Goal: Contribute content: Add original content to the website for others to see

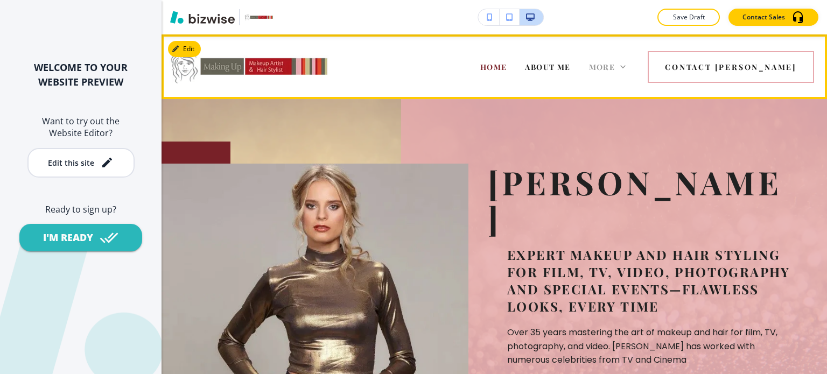
click at [616, 64] on span "More" at bounding box center [602, 67] width 26 height 10
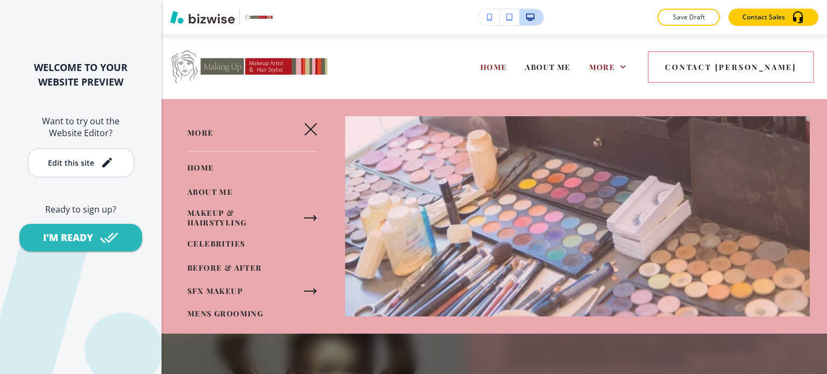
click at [235, 243] on span "CELEBRITIES" at bounding box center [216, 244] width 58 height 10
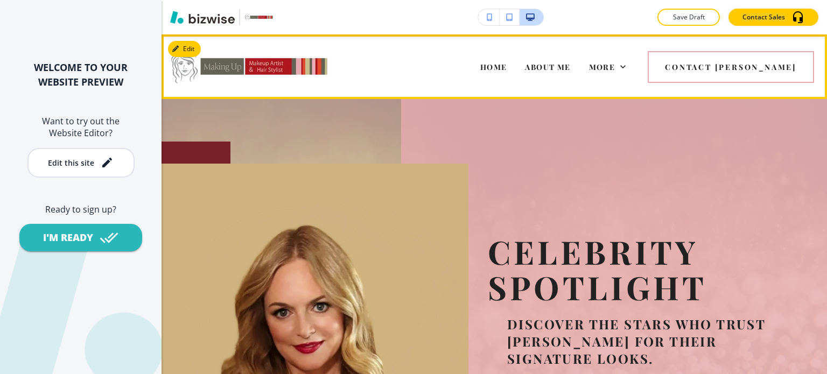
click at [484, 105] on span "MAKEUP & HAIRSTYLING" at bounding box center [429, 110] width 109 height 10
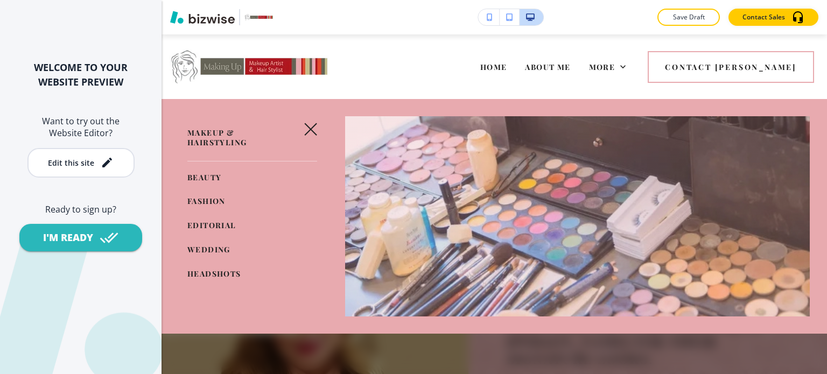
click at [222, 249] on span "WEDDING" at bounding box center [208, 250] width 43 height 10
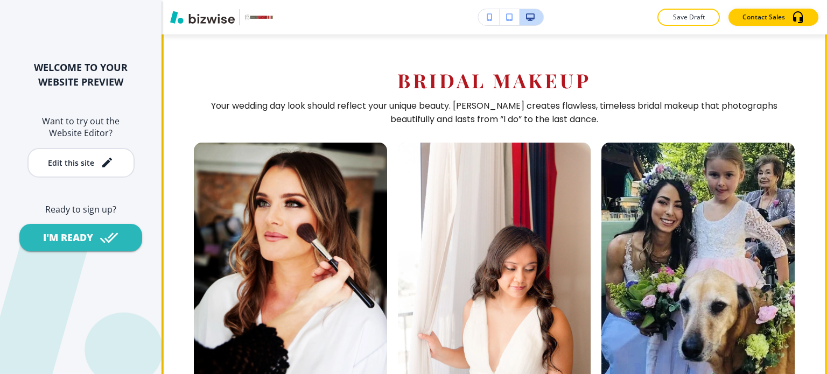
scroll to position [532, 0]
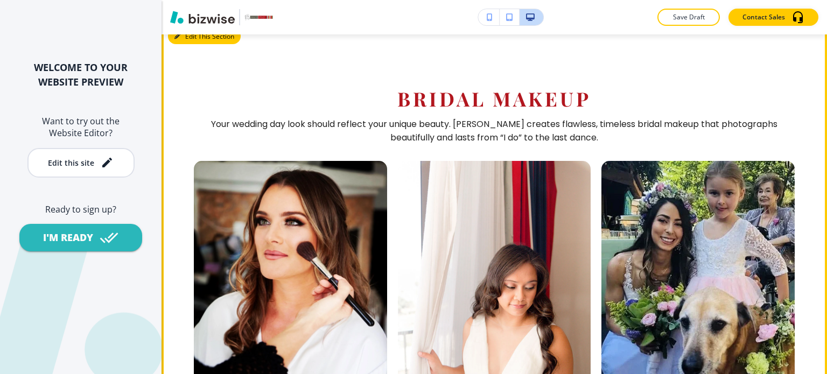
click at [199, 45] on button "Edit This Section" at bounding box center [204, 37] width 73 height 16
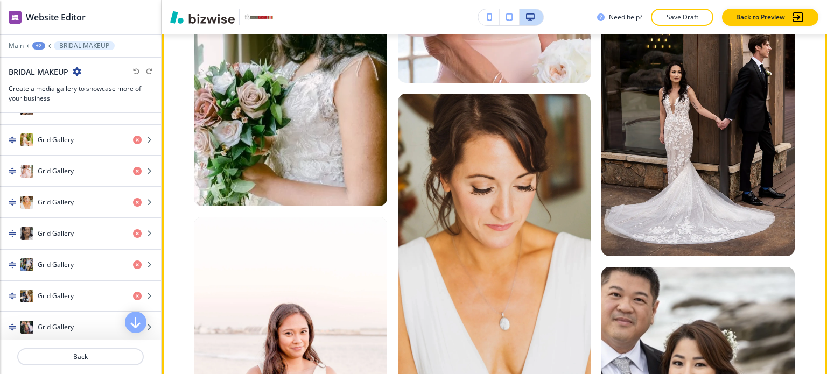
scroll to position [4562, 0]
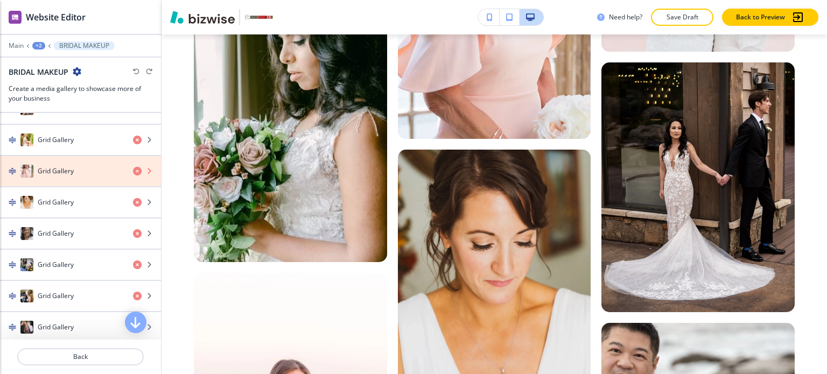
click at [133, 167] on icon "button" at bounding box center [137, 171] width 9 height 9
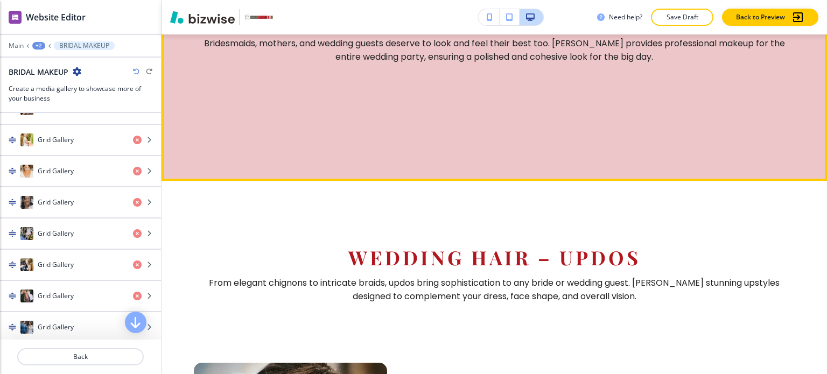
scroll to position [5381, 0]
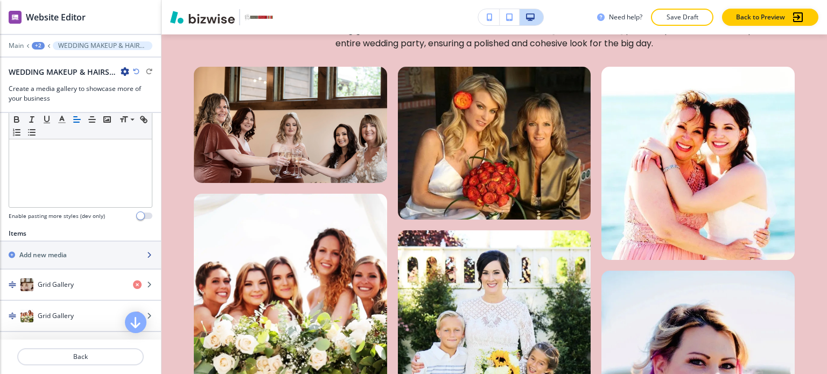
scroll to position [297, 0]
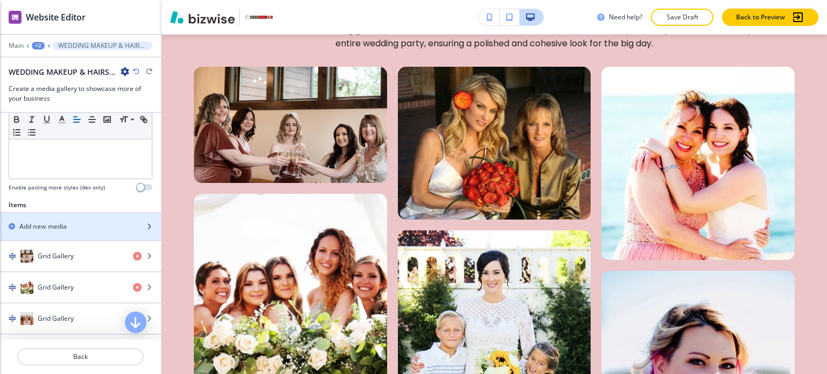
click at [97, 222] on div "Add new media" at bounding box center [68, 227] width 137 height 10
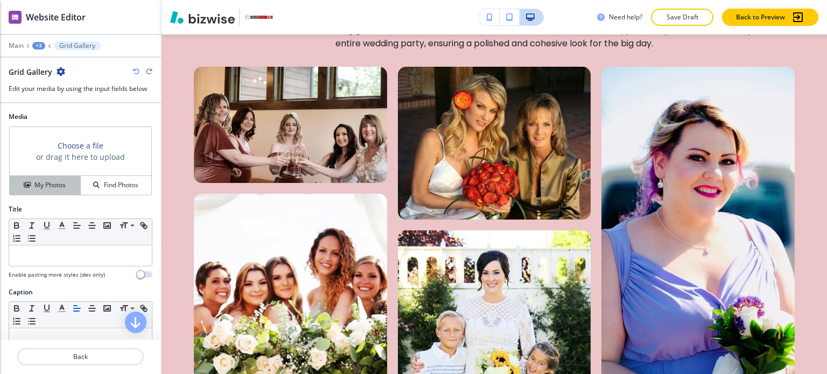
click at [65, 183] on div "My Photos" at bounding box center [45, 185] width 71 height 10
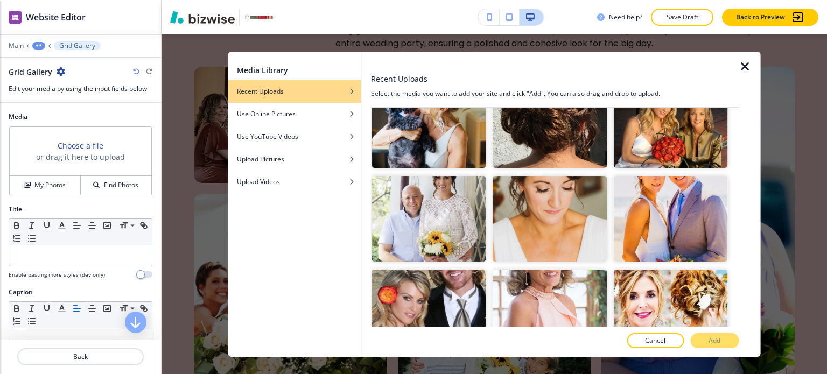
scroll to position [5194, 0]
click at [545, 269] on img "button" at bounding box center [550, 312] width 114 height 86
click at [697, 336] on button "Add" at bounding box center [715, 340] width 48 height 15
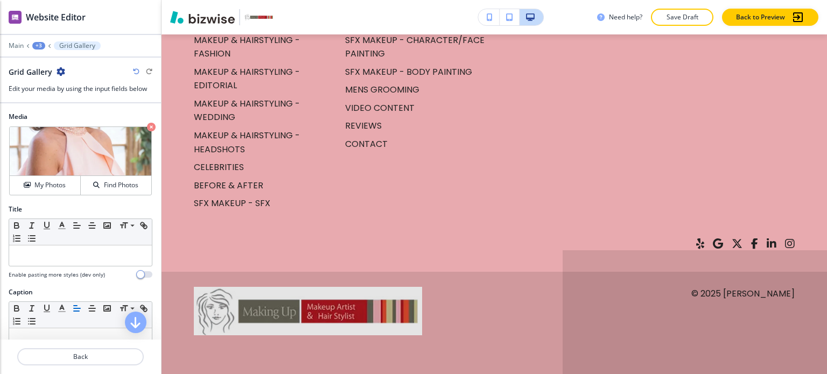
scroll to position [10267, 0]
drag, startPoint x: 574, startPoint y: 144, endPoint x: 540, endPoint y: 184, distance: 51.9
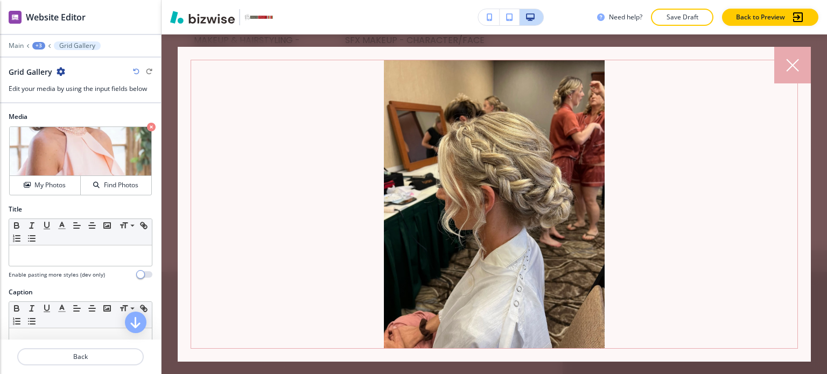
click at [808, 71] on div at bounding box center [793, 65] width 37 height 37
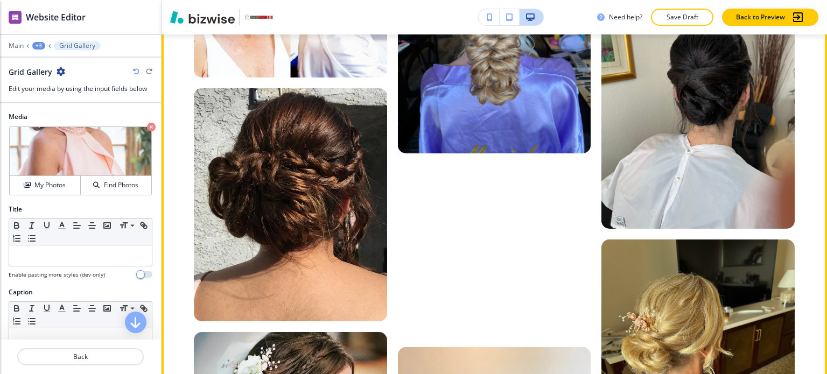
scroll to position [7396, 0]
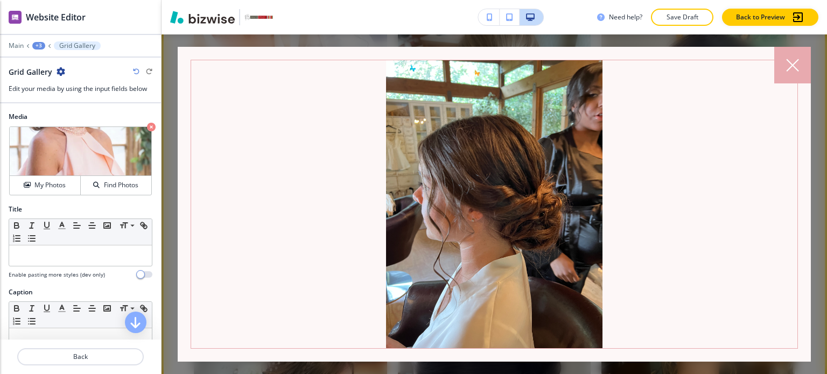
click at [794, 74] on div at bounding box center [793, 65] width 37 height 37
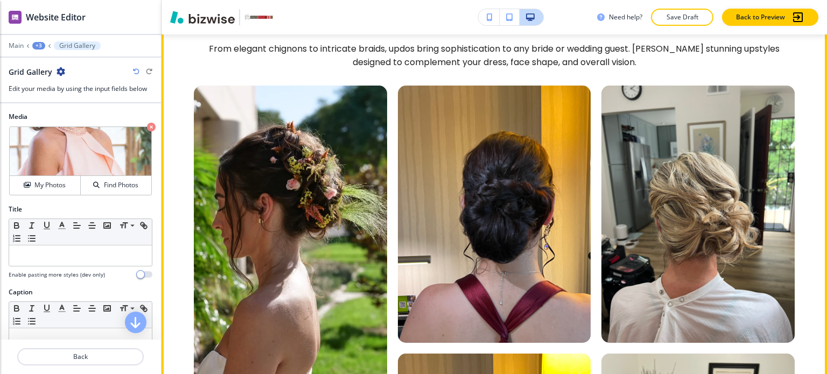
scroll to position [6487, 0]
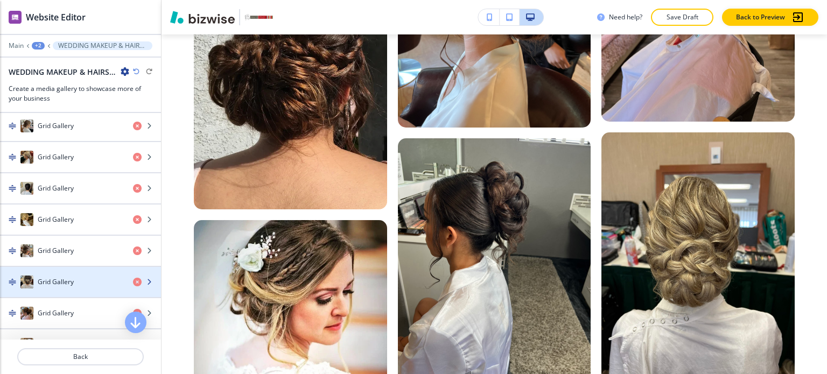
scroll to position [1476, 0]
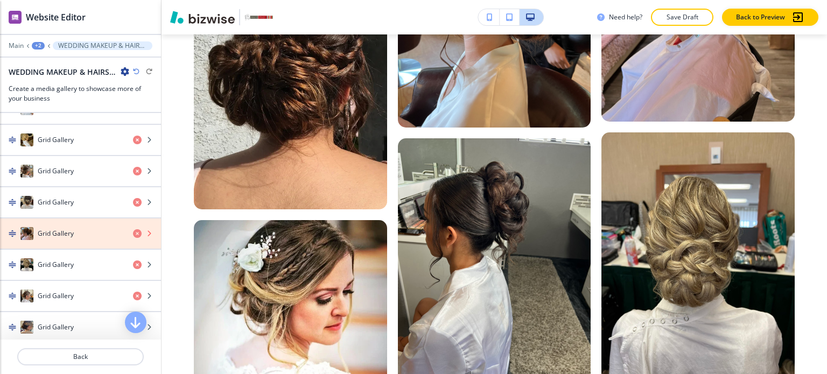
click at [133, 229] on icon "button" at bounding box center [137, 233] width 9 height 9
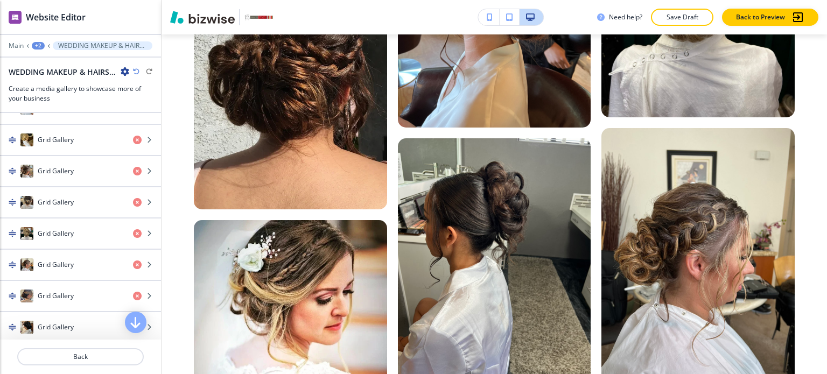
click at [137, 71] on icon "button" at bounding box center [136, 71] width 6 height 6
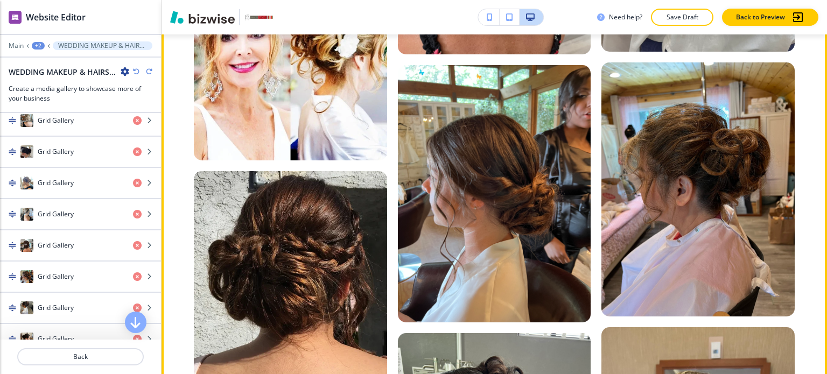
scroll to position [7314, 0]
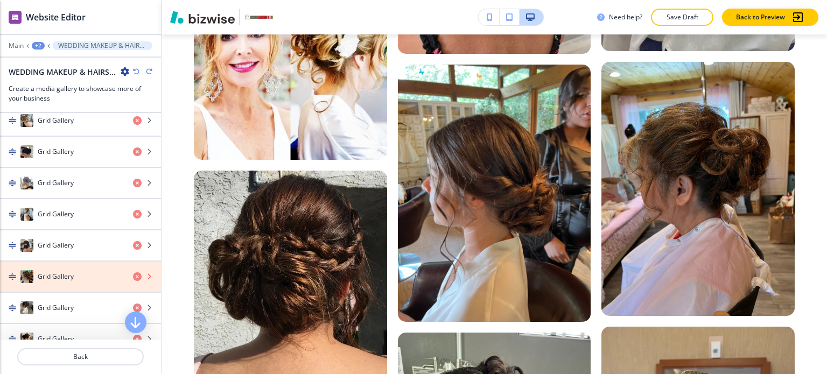
click at [133, 273] on icon "button" at bounding box center [137, 277] width 9 height 9
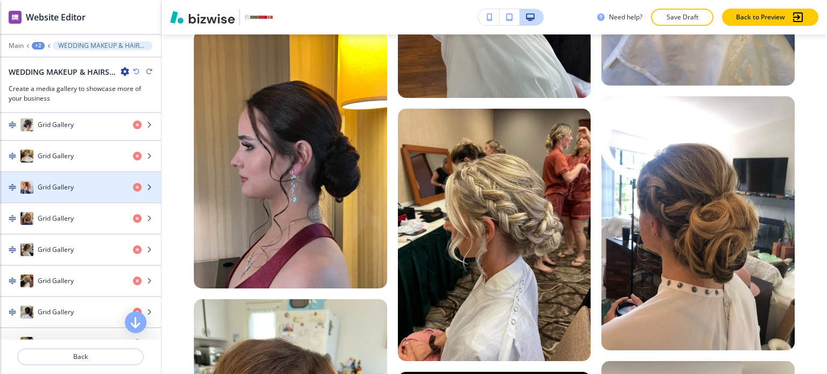
scroll to position [1251, 0]
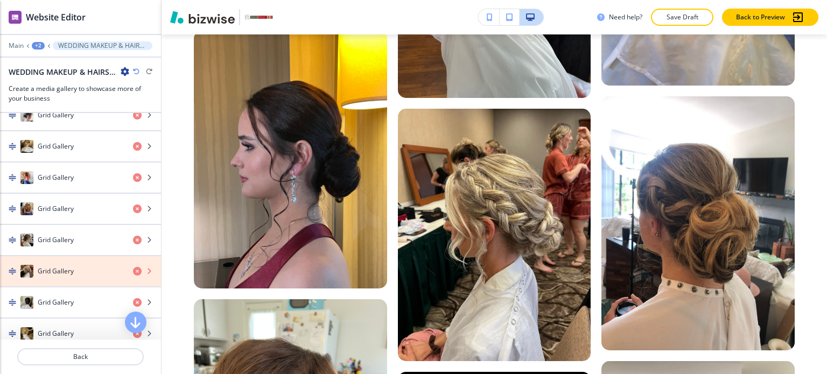
click at [133, 267] on icon "button" at bounding box center [137, 271] width 9 height 9
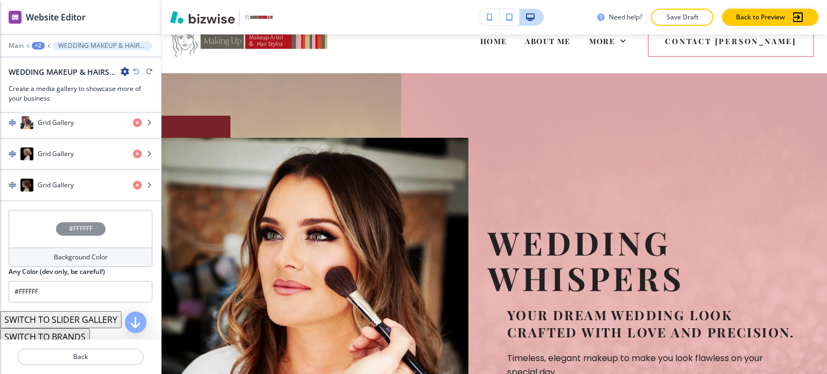
scroll to position [0, 0]
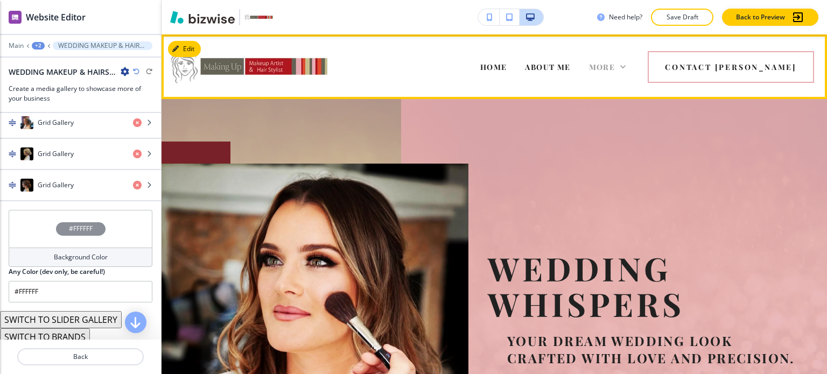
click at [616, 71] on span "More" at bounding box center [602, 67] width 26 height 10
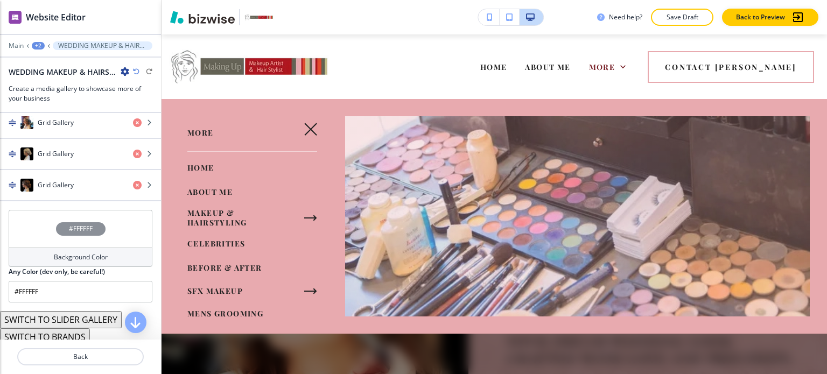
click at [308, 212] on icon "button" at bounding box center [310, 218] width 13 height 13
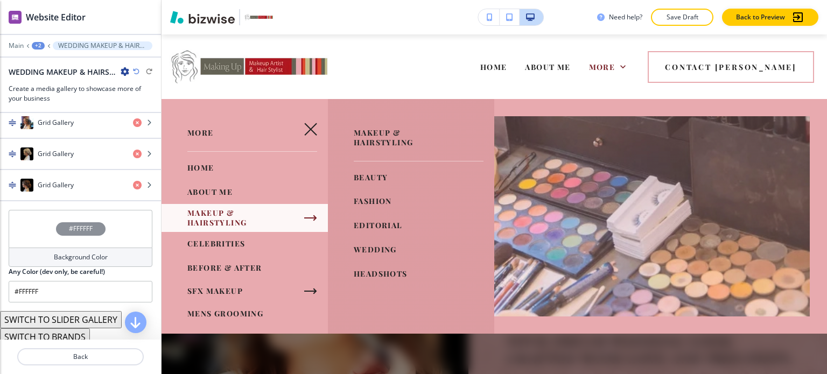
click at [356, 217] on link "EDITORIAL" at bounding box center [378, 226] width 49 height 18
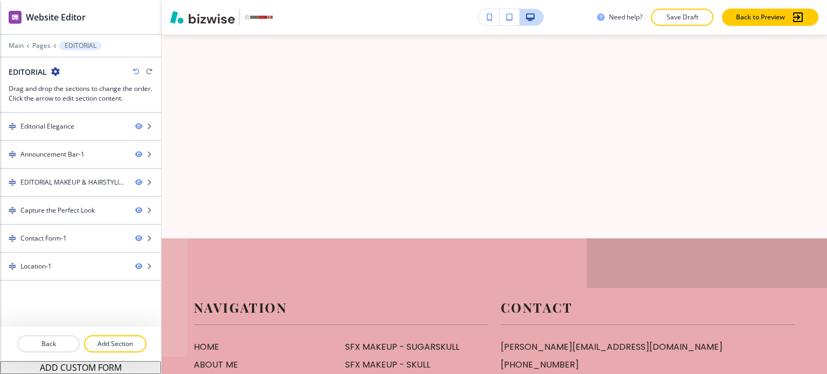
scroll to position [1824, 0]
click at [39, 43] on p "Pages" at bounding box center [41, 46] width 18 height 8
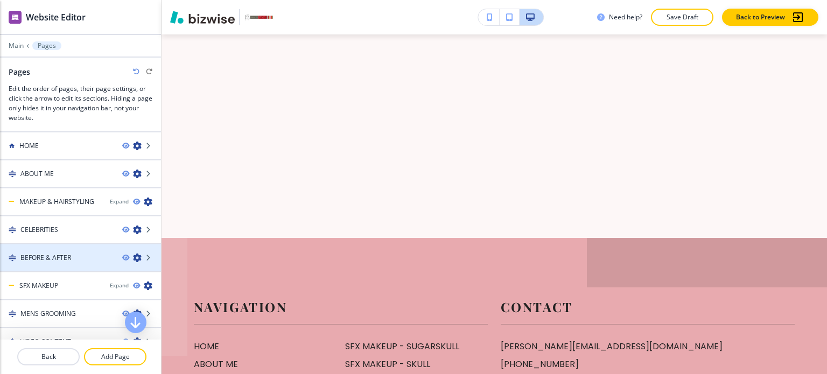
click at [53, 257] on h4 "BEFORE & AFTER" at bounding box center [45, 258] width 51 height 10
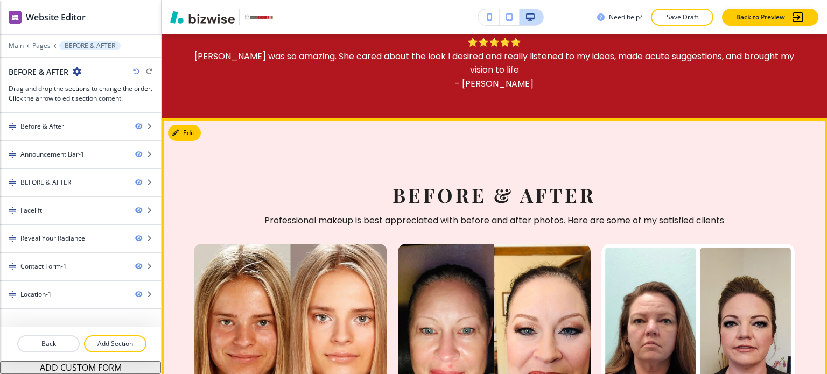
scroll to position [541, 0]
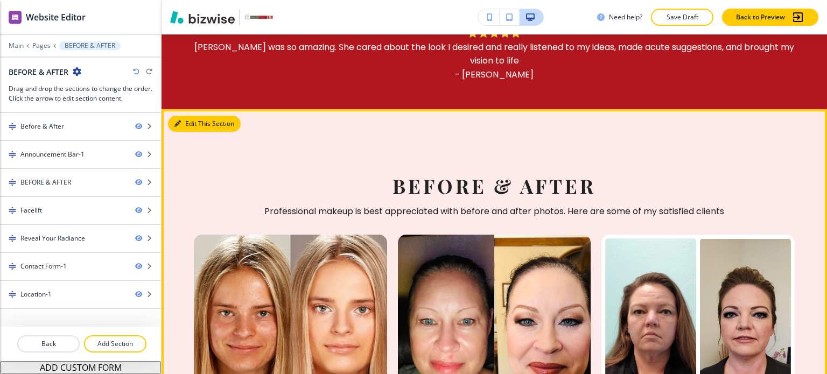
click at [185, 118] on button "Edit This Section" at bounding box center [204, 124] width 73 height 16
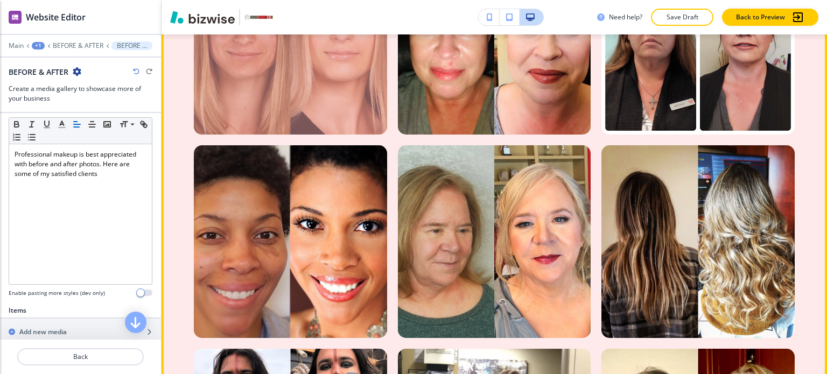
scroll to position [832, 0]
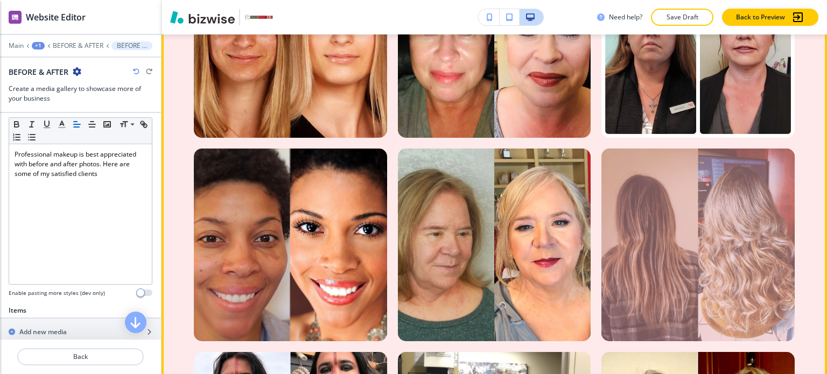
click at [627, 216] on div at bounding box center [698, 245] width 193 height 193
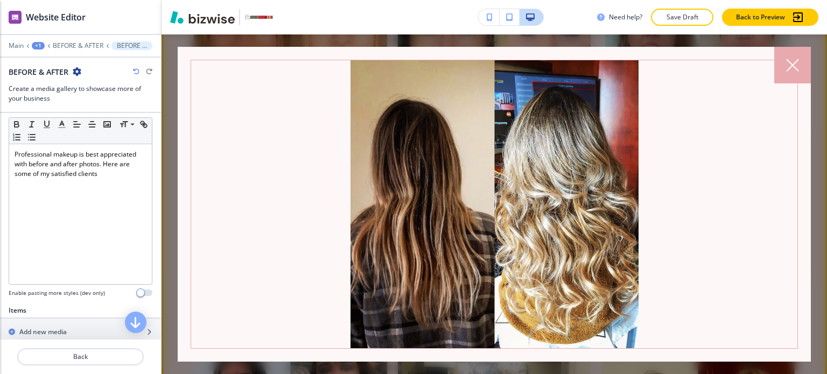
click at [798, 68] on icon at bounding box center [792, 65] width 13 height 13
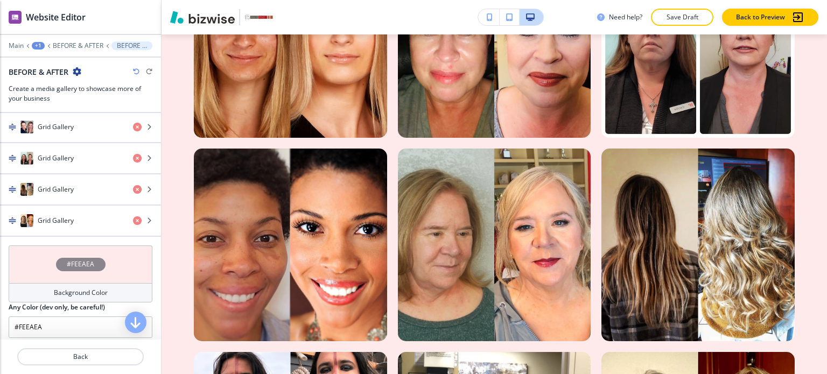
scroll to position [647, 0]
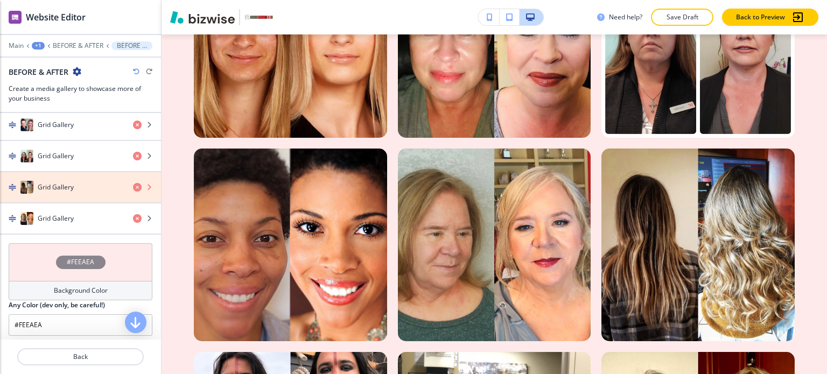
click at [133, 183] on icon "button" at bounding box center [137, 187] width 9 height 9
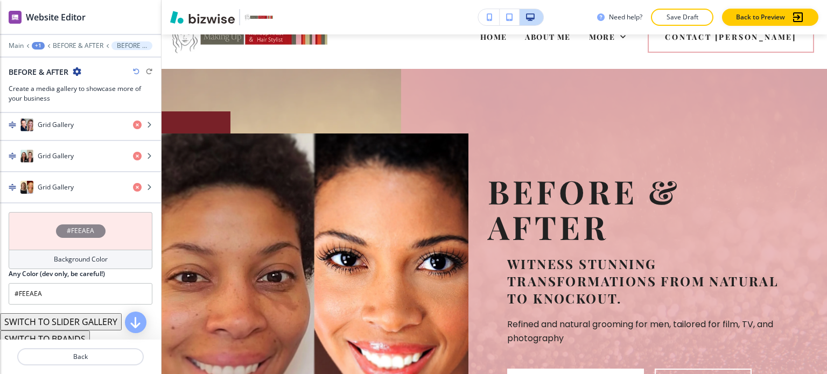
scroll to position [0, 0]
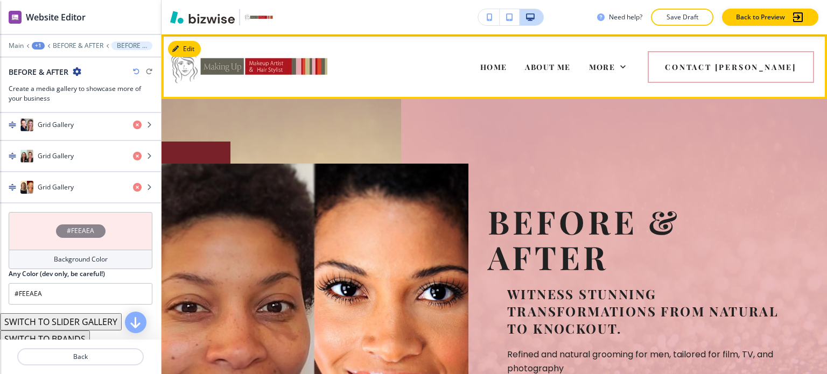
click at [484, 105] on span "MAKEUP & HAIRSTYLING" at bounding box center [429, 110] width 109 height 10
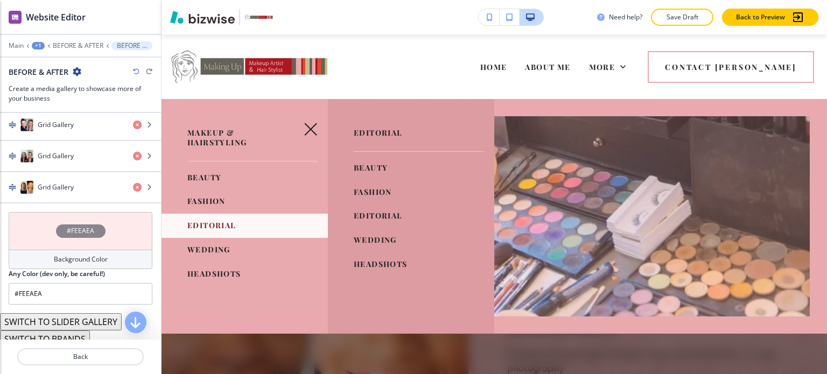
click at [219, 246] on span "WEDDING" at bounding box center [208, 250] width 43 height 10
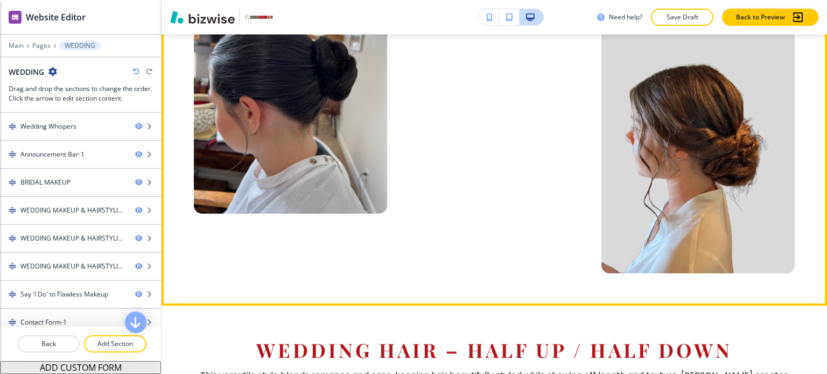
scroll to position [10999, 0]
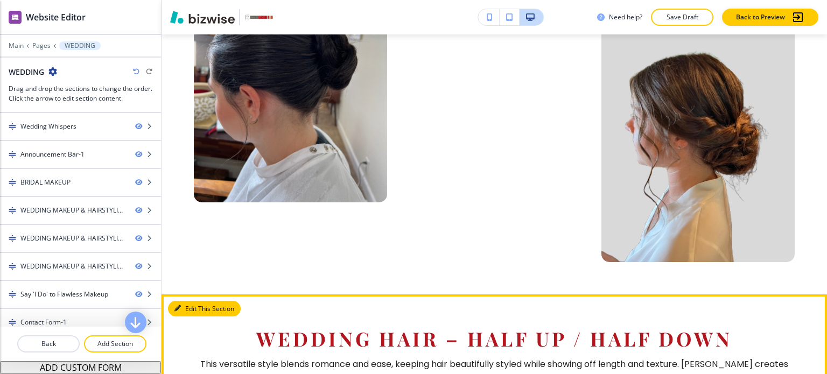
click at [190, 301] on button "Edit This Section" at bounding box center [204, 309] width 73 height 16
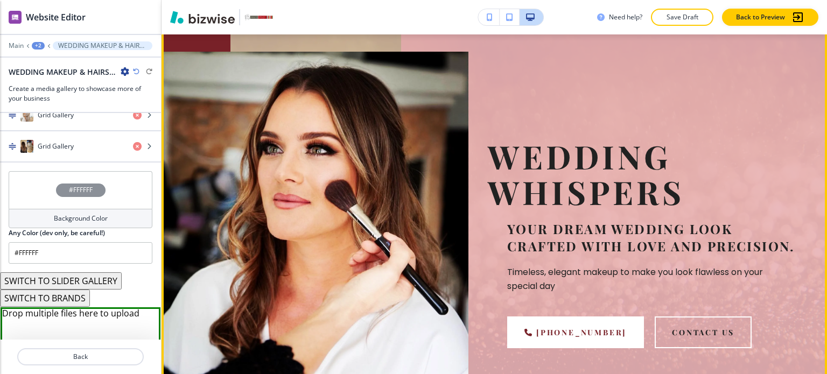
scroll to position [0, 0]
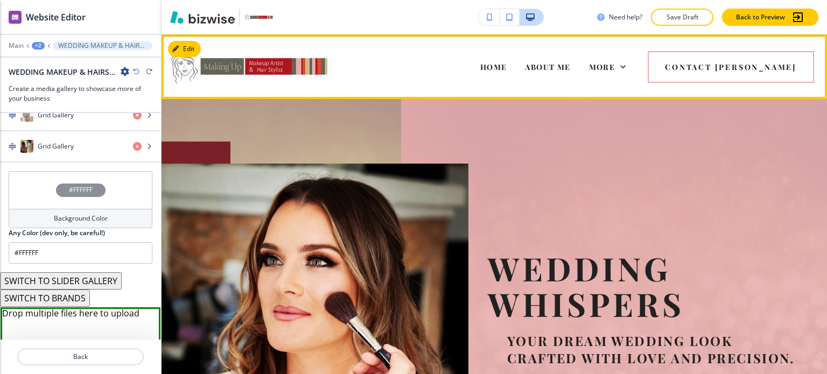
drag, startPoint x: 534, startPoint y: 78, endPoint x: 538, endPoint y: 66, distance: 11.9
click at [504, 88] on div "MAKEUP & HAIRSTYLING" at bounding box center [435, 109] width 138 height 43
click at [484, 105] on span "MAKEUP & HAIRSTYLING" at bounding box center [429, 110] width 109 height 10
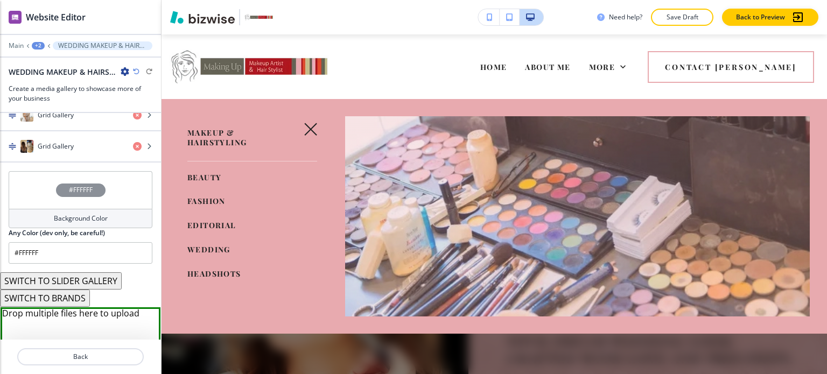
click at [484, 105] on span "MAKEUP & HAIRSTYLING" at bounding box center [429, 110] width 109 height 10
click at [218, 173] on span "BEAUTY" at bounding box center [204, 177] width 34 height 10
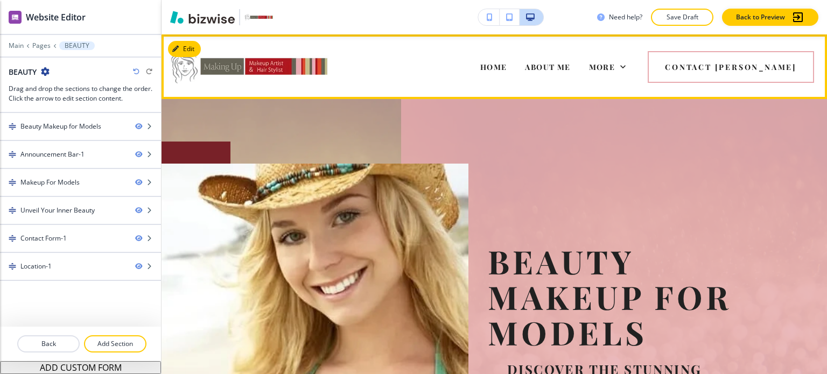
click at [484, 105] on span "MAKEUP & HAIRSTYLING" at bounding box center [429, 110] width 109 height 10
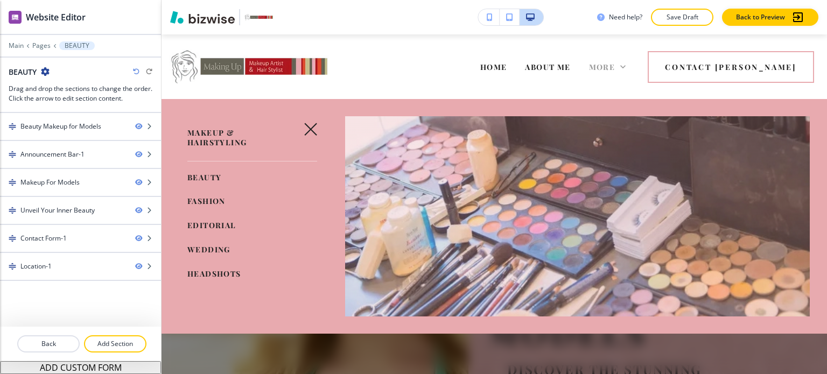
click at [629, 65] on icon at bounding box center [623, 66] width 11 height 11
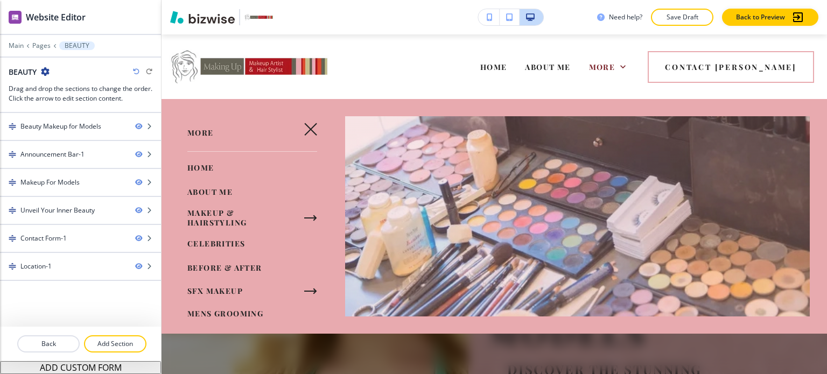
click at [306, 290] on icon "button" at bounding box center [310, 291] width 13 height 13
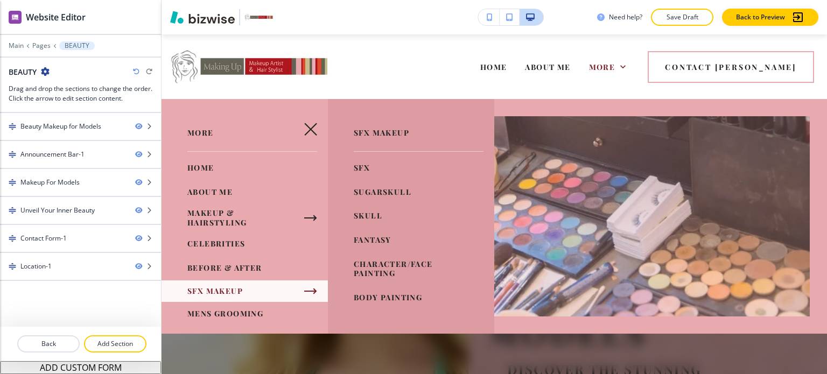
click at [362, 169] on span "SFX" at bounding box center [362, 168] width 16 height 10
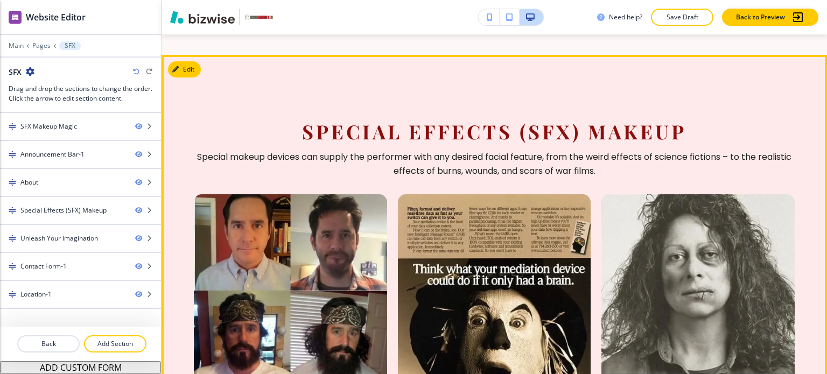
scroll to position [904, 0]
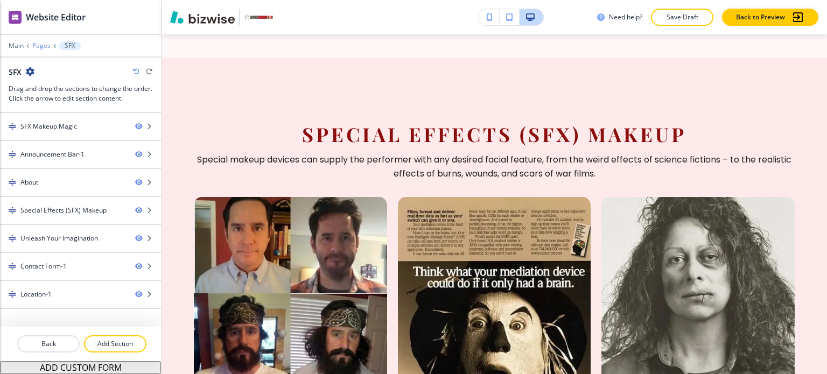
click at [39, 48] on p "Pages" at bounding box center [41, 46] width 18 height 8
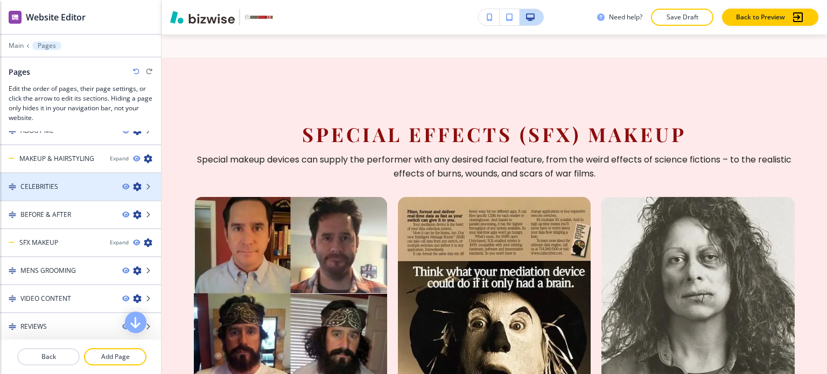
scroll to position [0, 0]
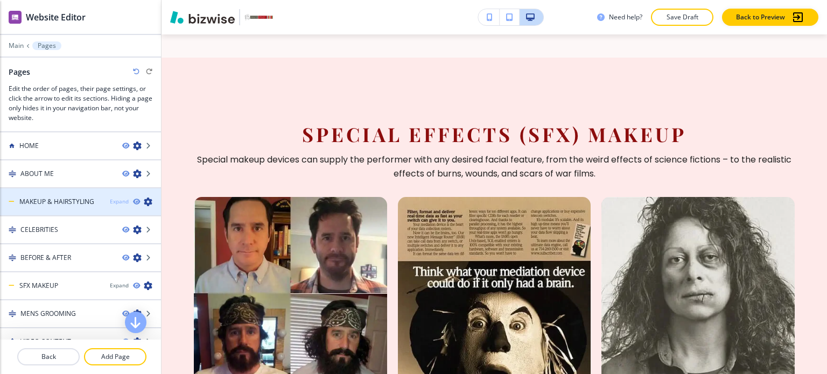
click at [110, 201] on div "Expand" at bounding box center [119, 202] width 19 height 8
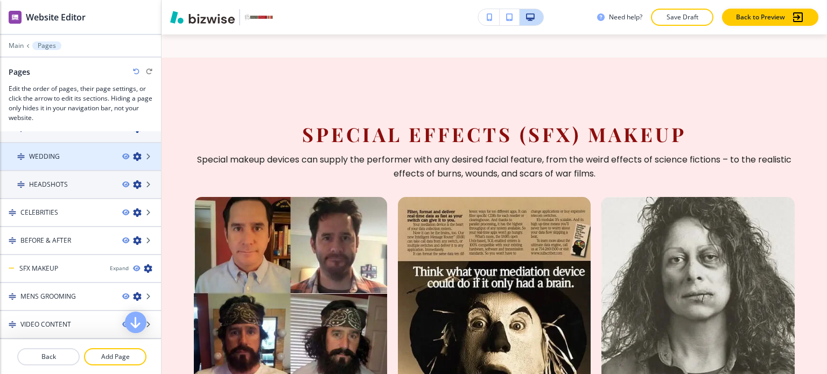
scroll to position [172, 0]
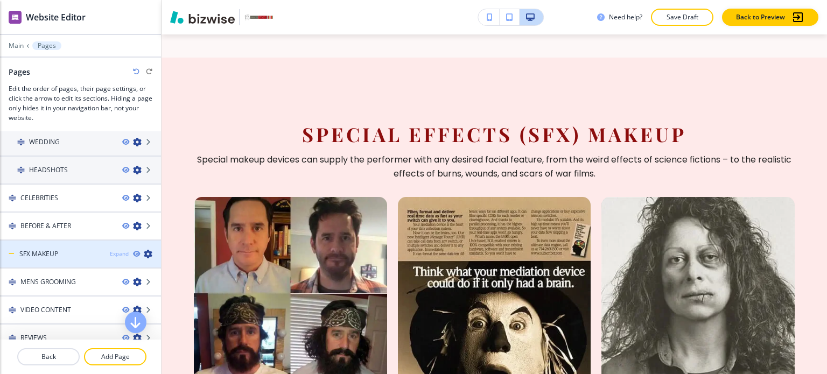
click at [110, 250] on div "Expand" at bounding box center [119, 254] width 19 height 8
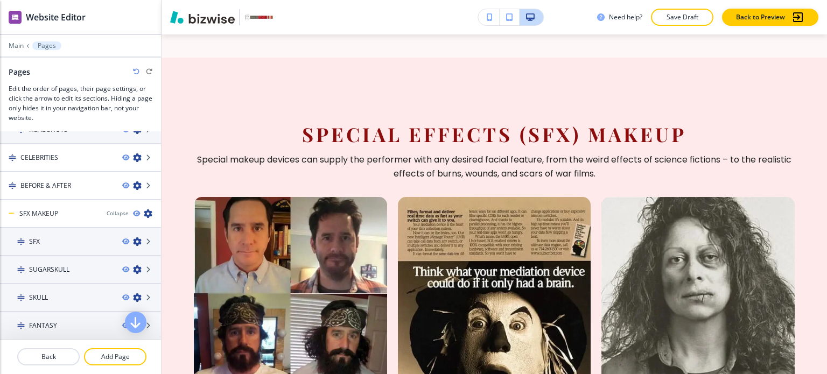
scroll to position [211, 0]
click at [16, 48] on p "Main" at bounding box center [16, 46] width 15 height 8
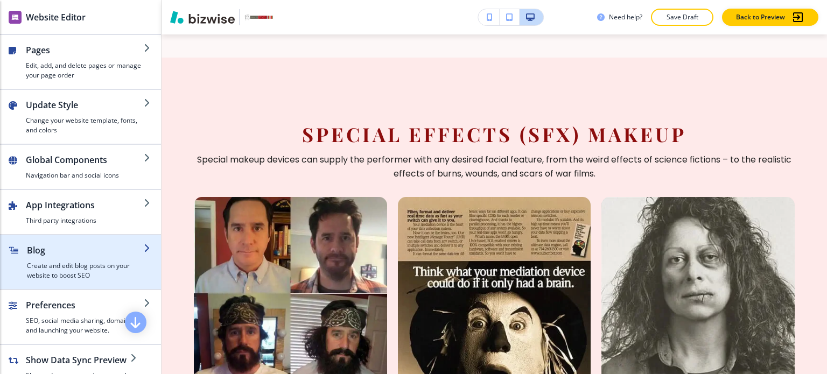
scroll to position [196, 0]
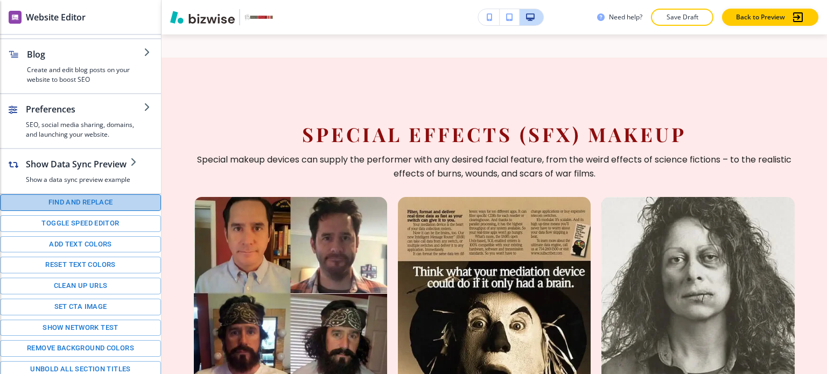
click at [85, 208] on button "Find and replace" at bounding box center [80, 202] width 161 height 17
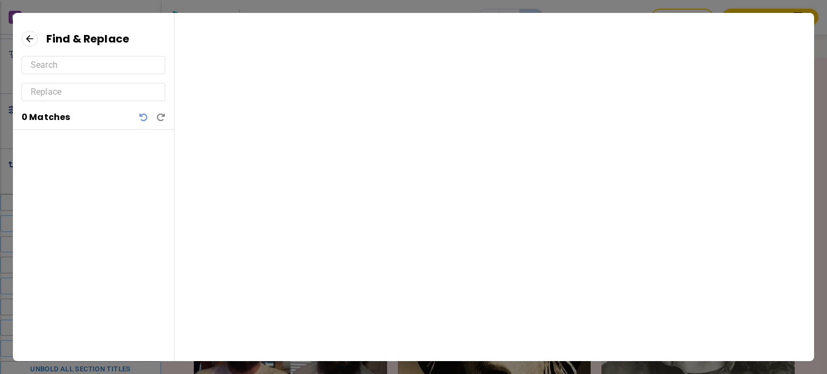
click at [115, 72] on input "text" at bounding box center [94, 65] width 126 height 17
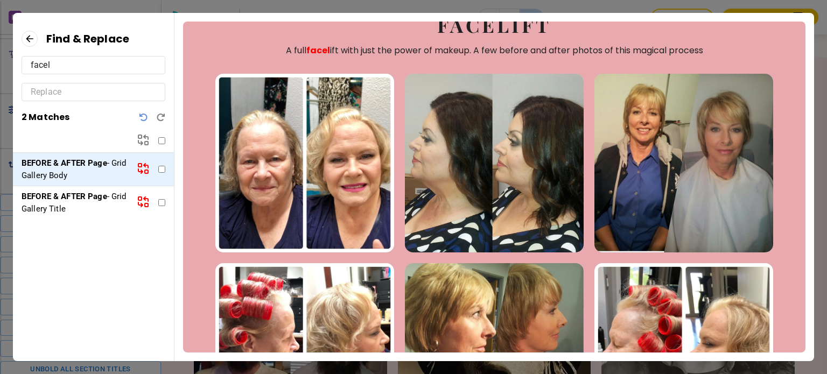
scroll to position [0, 0]
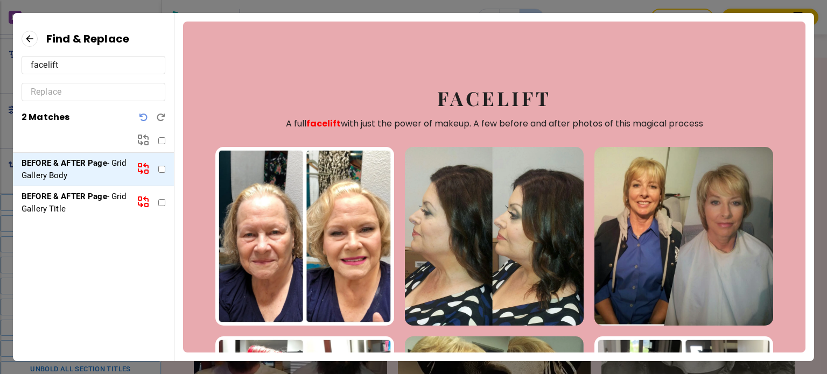
type input "facelift"
click at [28, 38] on icon at bounding box center [30, 39] width 16 height 16
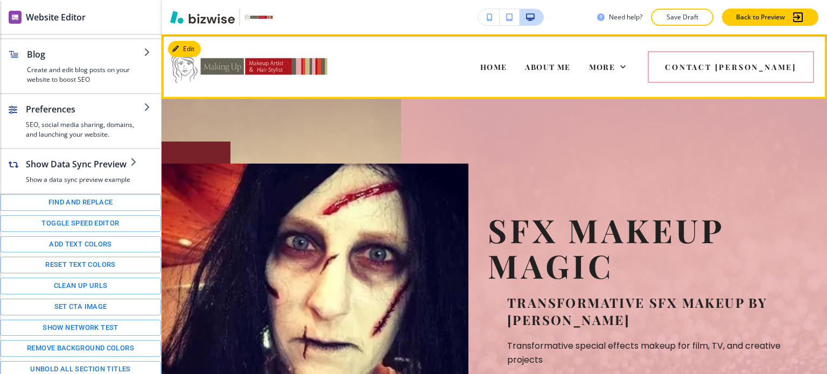
click at [484, 105] on span "MAKEUP & HAIRSTYLING" at bounding box center [429, 110] width 109 height 10
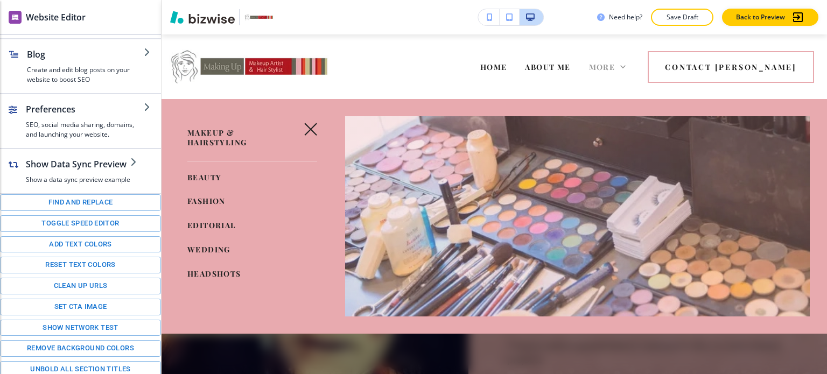
click at [616, 62] on span "More" at bounding box center [602, 67] width 26 height 10
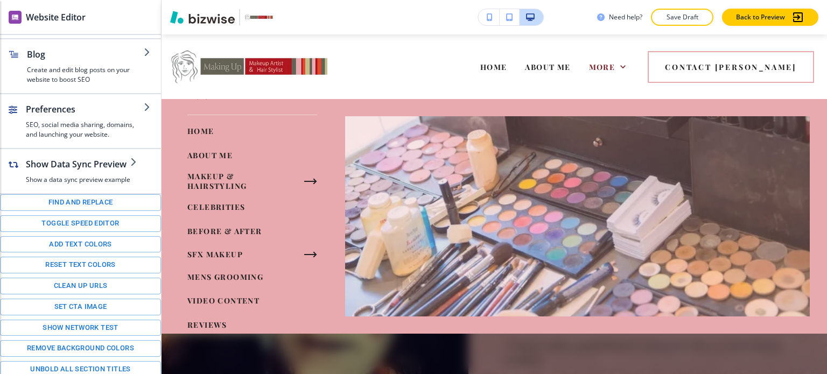
scroll to position [41, 0]
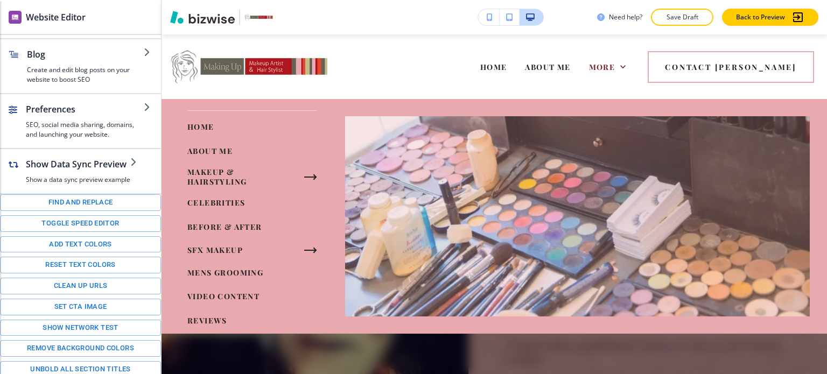
click at [221, 232] on link "BEFORE & AFTER" at bounding box center [224, 228] width 75 height 18
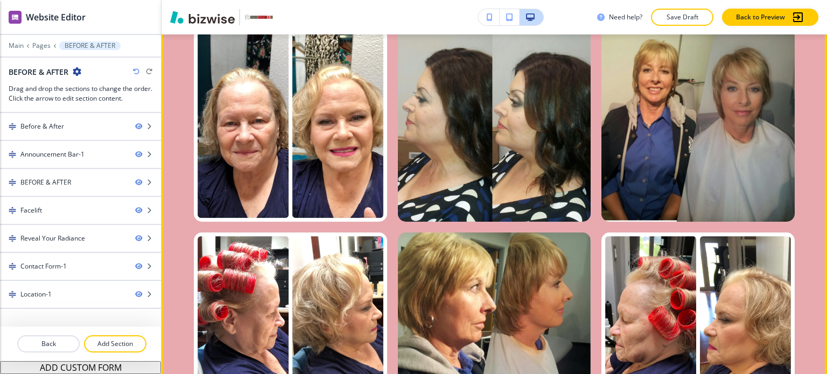
scroll to position [1635, 0]
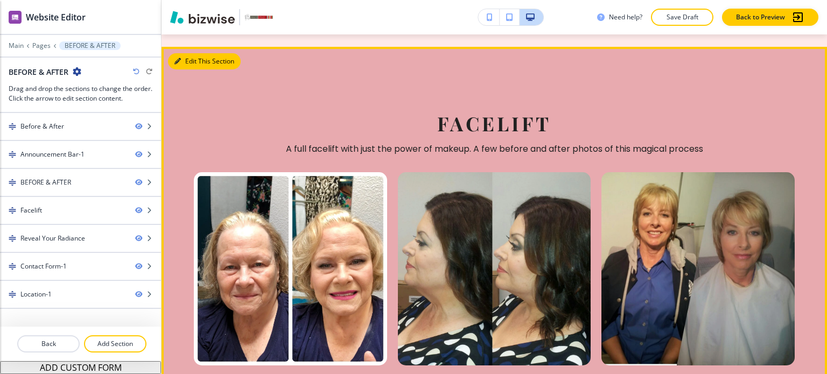
click at [196, 53] on button "Edit This Section" at bounding box center [204, 61] width 73 height 16
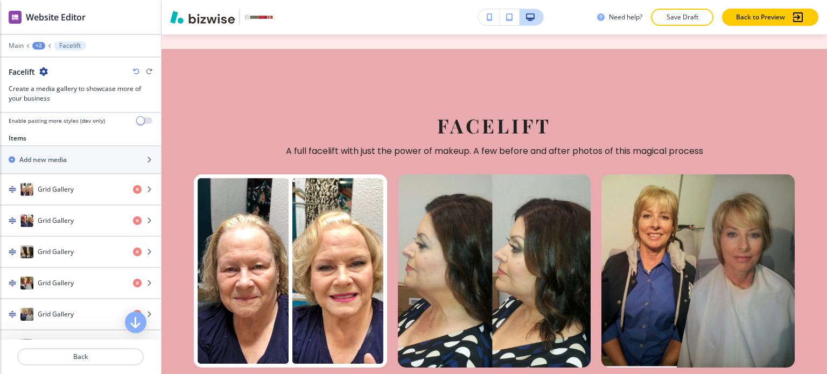
scroll to position [368, 0]
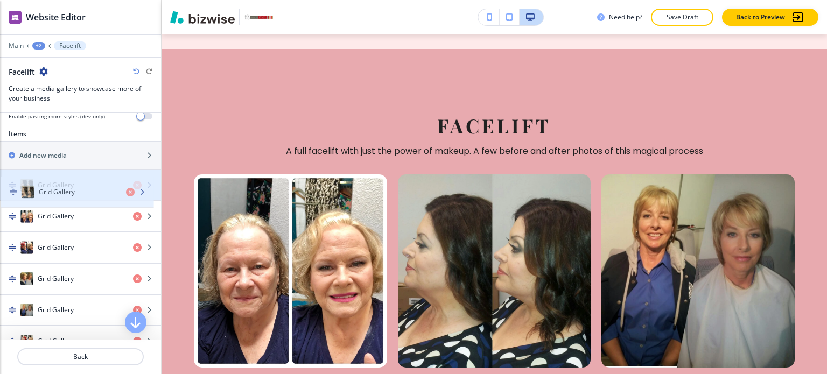
drag, startPoint x: 81, startPoint y: 242, endPoint x: 82, endPoint y: 187, distance: 55.0
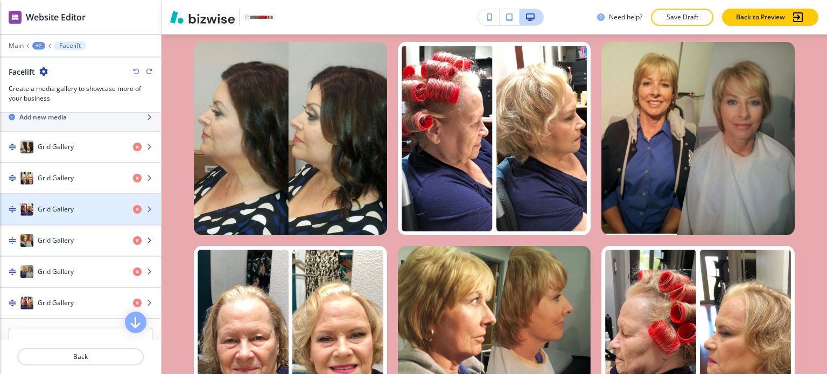
scroll to position [407, 0]
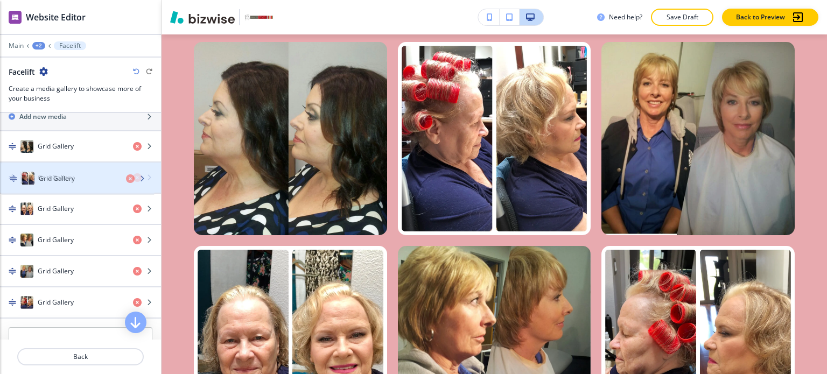
drag, startPoint x: 86, startPoint y: 213, endPoint x: 88, endPoint y: 183, distance: 30.2
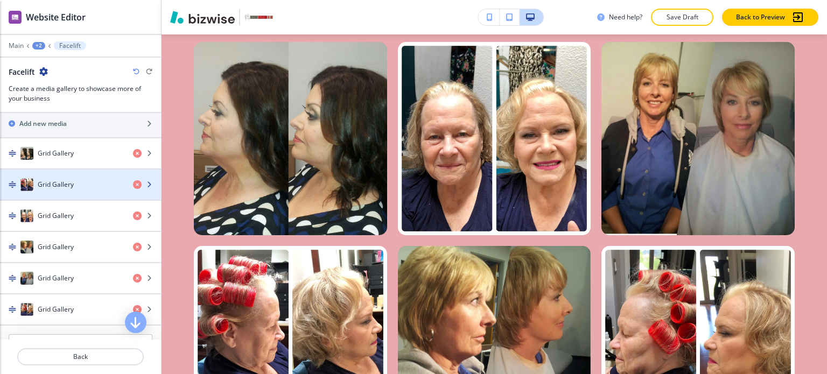
scroll to position [401, 0]
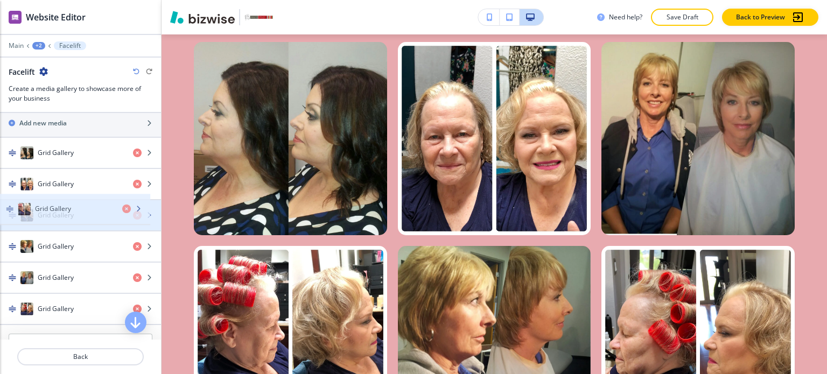
drag, startPoint x: 88, startPoint y: 183, endPoint x: 85, endPoint y: 210, distance: 27.6
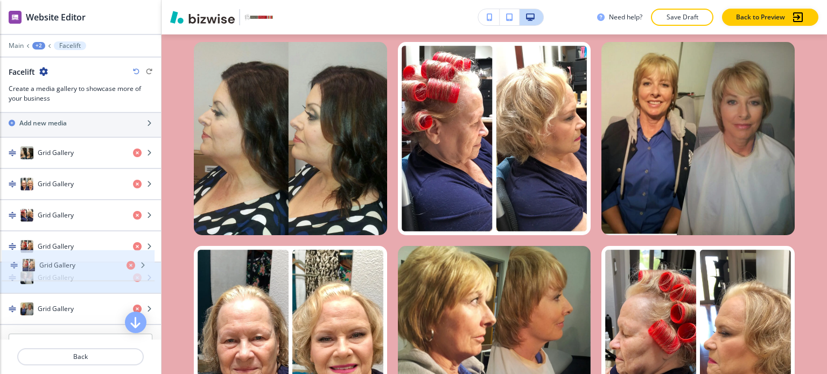
drag, startPoint x: 65, startPoint y: 303, endPoint x: 67, endPoint y: 262, distance: 40.4
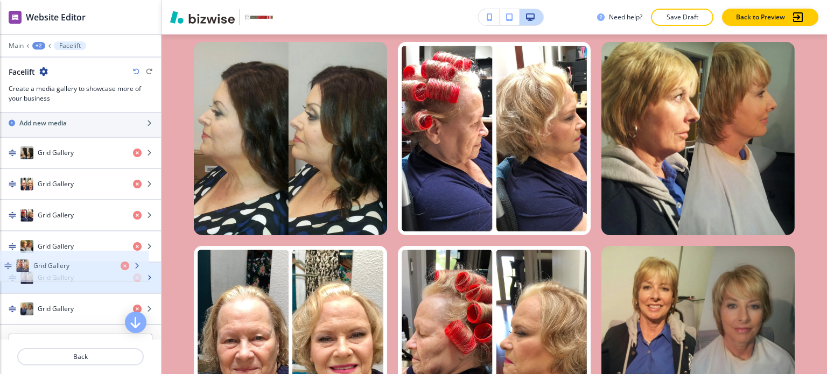
drag, startPoint x: 70, startPoint y: 249, endPoint x: 66, endPoint y: 271, distance: 22.5
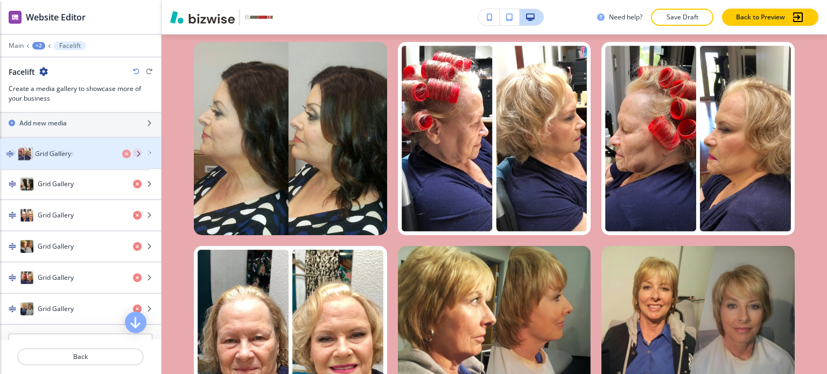
drag, startPoint x: 74, startPoint y: 207, endPoint x: 72, endPoint y: 147, distance: 60.9
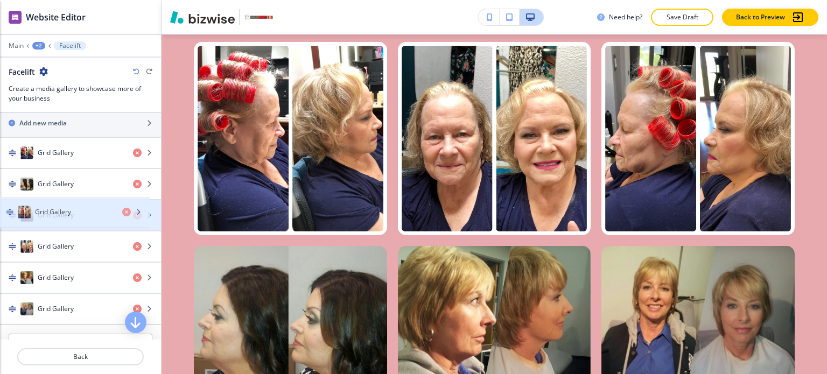
drag, startPoint x: 59, startPoint y: 271, endPoint x: 57, endPoint y: 208, distance: 63.1
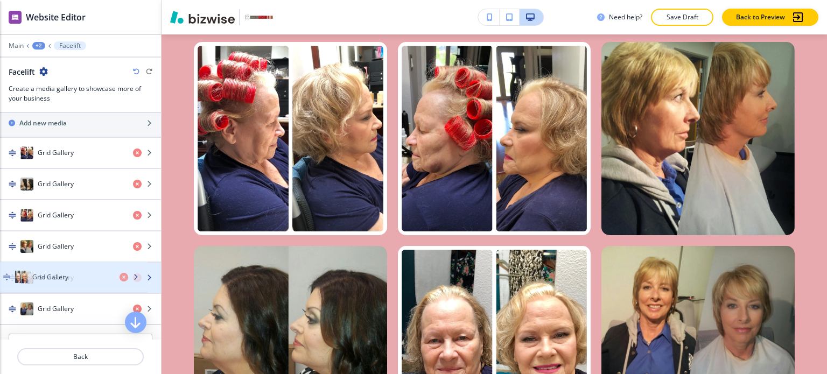
drag, startPoint x: 53, startPoint y: 247, endPoint x: 47, endPoint y: 280, distance: 33.3
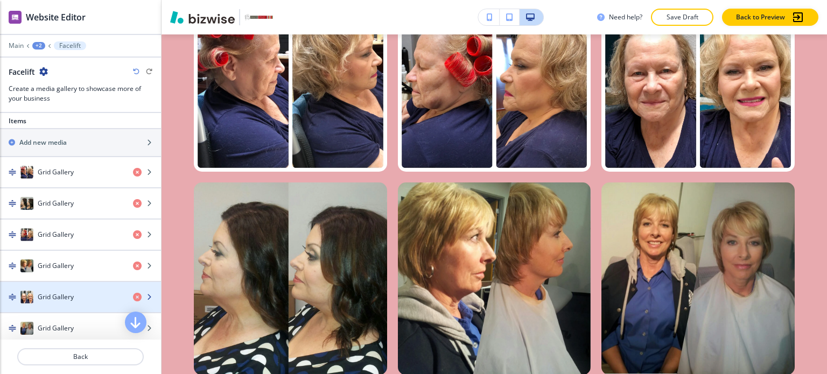
scroll to position [379, 0]
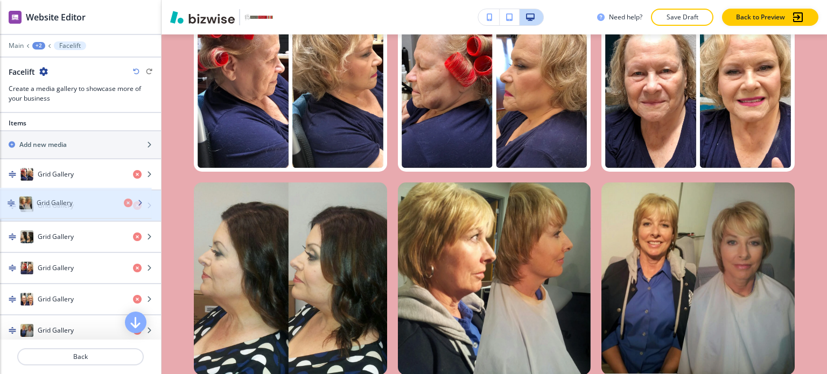
drag, startPoint x: 90, startPoint y: 271, endPoint x: 88, endPoint y: 206, distance: 64.7
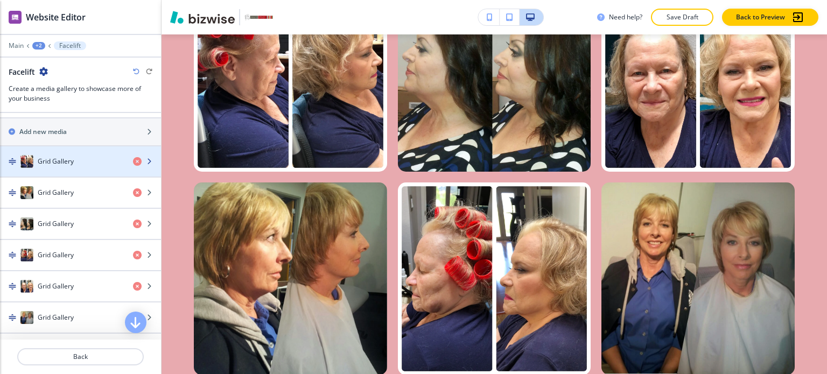
scroll to position [393, 0]
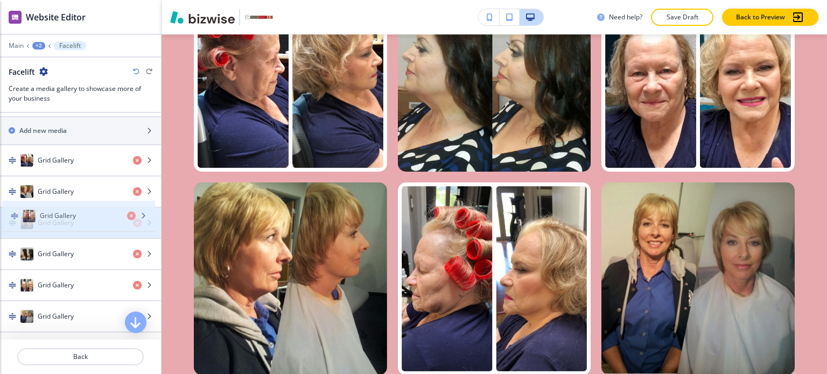
drag, startPoint x: 73, startPoint y: 257, endPoint x: 75, endPoint y: 219, distance: 38.3
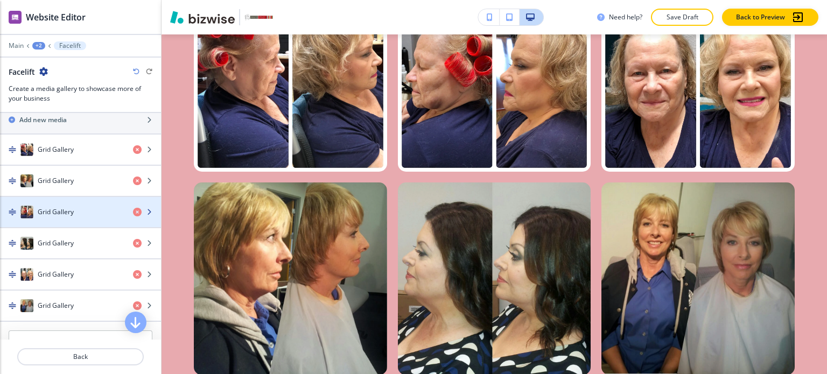
scroll to position [445, 0]
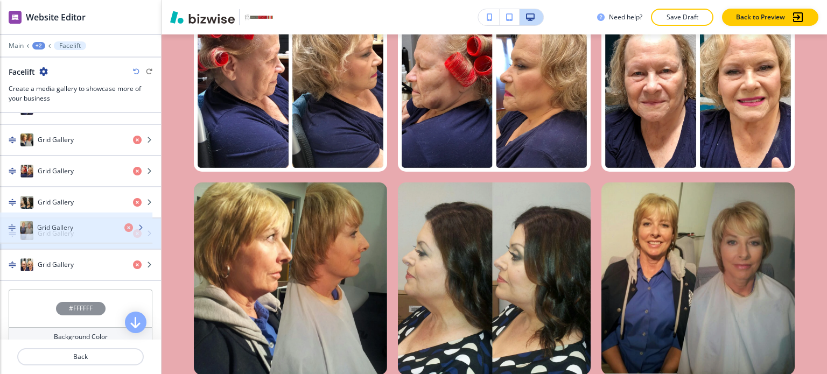
drag, startPoint x: 95, startPoint y: 254, endPoint x: 95, endPoint y: 219, distance: 34.5
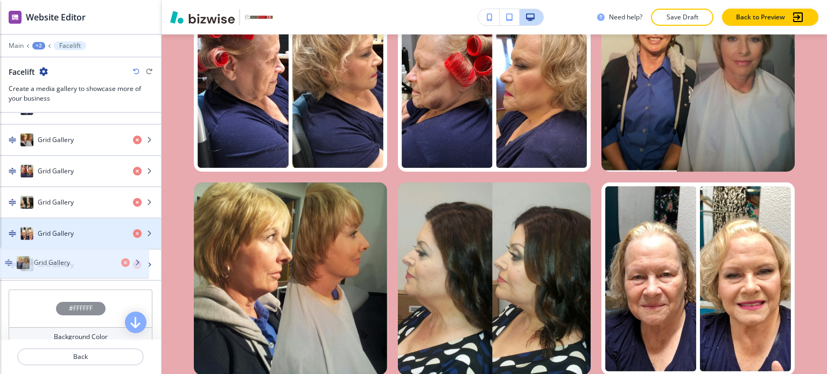
drag, startPoint x: 95, startPoint y: 219, endPoint x: 90, endPoint y: 253, distance: 34.2
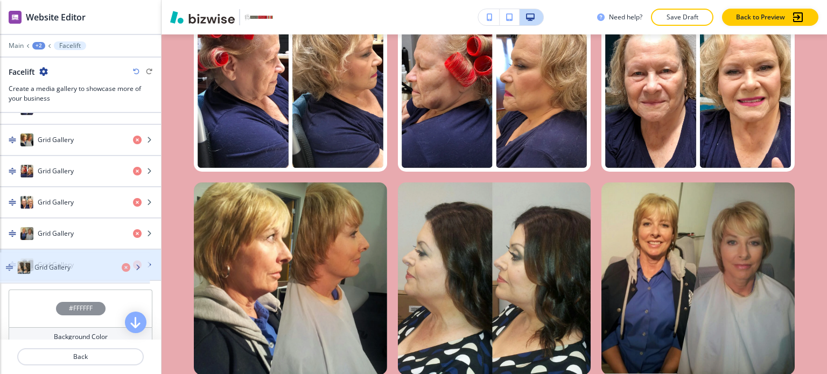
drag, startPoint x: 95, startPoint y: 200, endPoint x: 93, endPoint y: 269, distance: 69.0
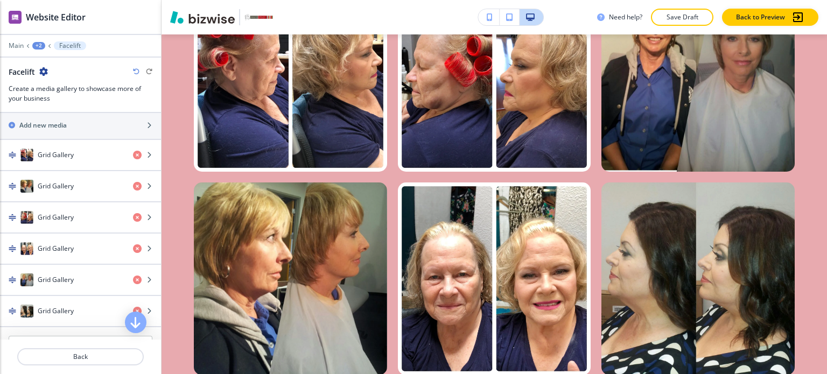
scroll to position [400, 0]
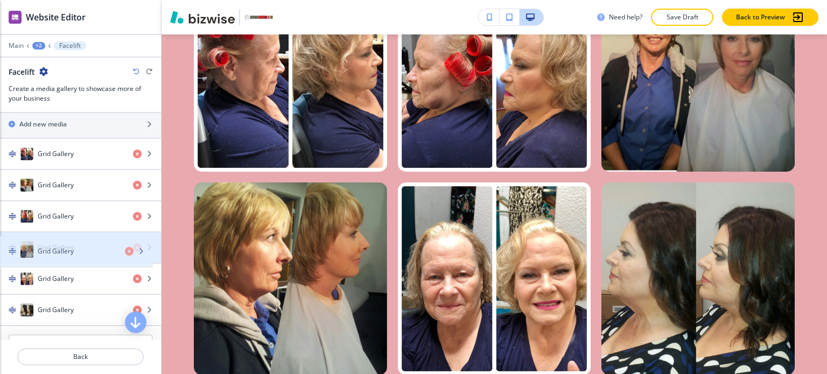
drag, startPoint x: 75, startPoint y: 273, endPoint x: 76, endPoint y: 245, distance: 28.0
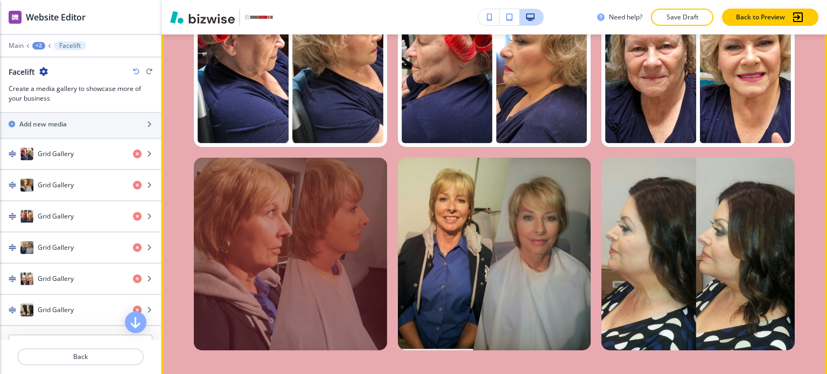
scroll to position [1808, 0]
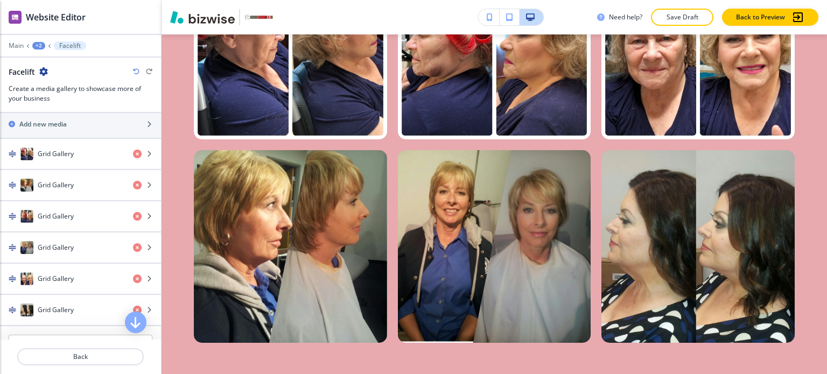
click at [35, 43] on div "+2" at bounding box center [38, 46] width 13 height 8
click at [43, 60] on p "Pages" at bounding box center [66, 63] width 55 height 10
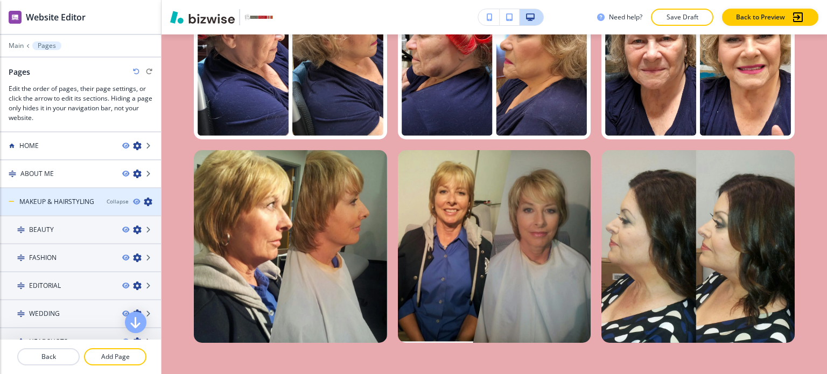
scroll to position [74, 0]
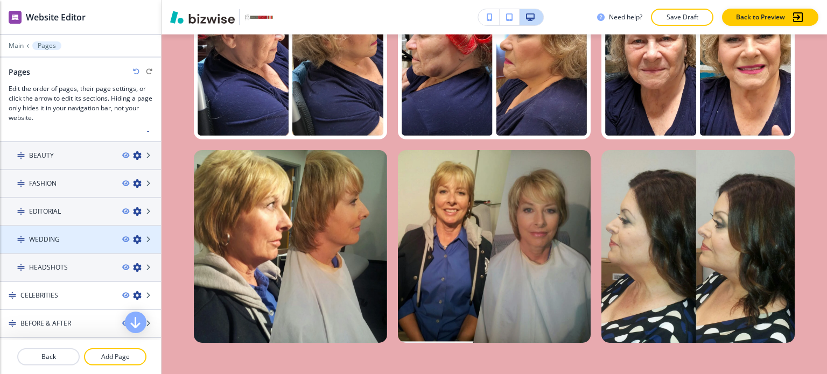
click at [52, 227] on div at bounding box center [80, 230] width 161 height 9
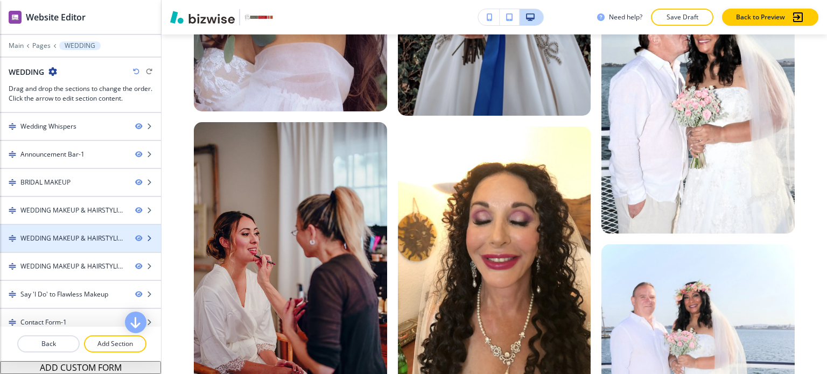
scroll to position [34, 0]
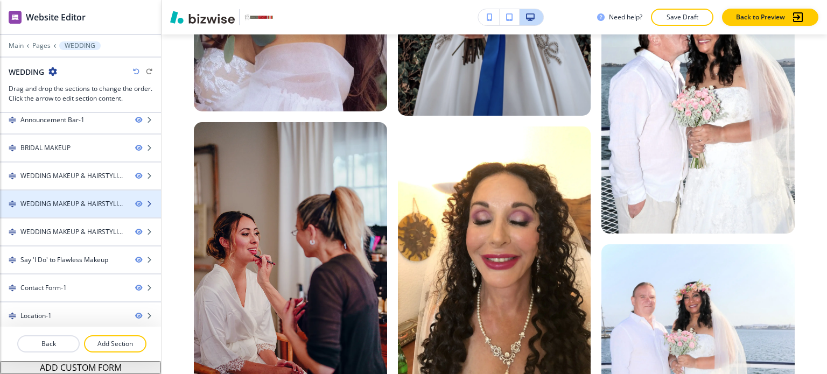
click at [82, 201] on div "WEDDING MAKEUP & HAIRSTYLING-2" at bounding box center [73, 204] width 106 height 10
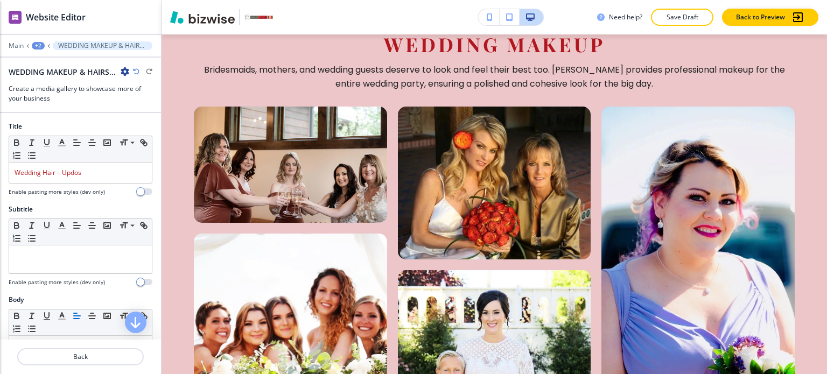
scroll to position [6393, 0]
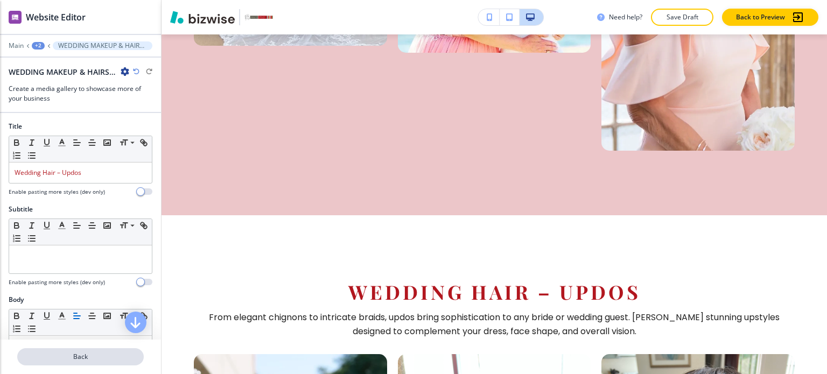
click at [82, 360] on p "Back" at bounding box center [80, 357] width 124 height 10
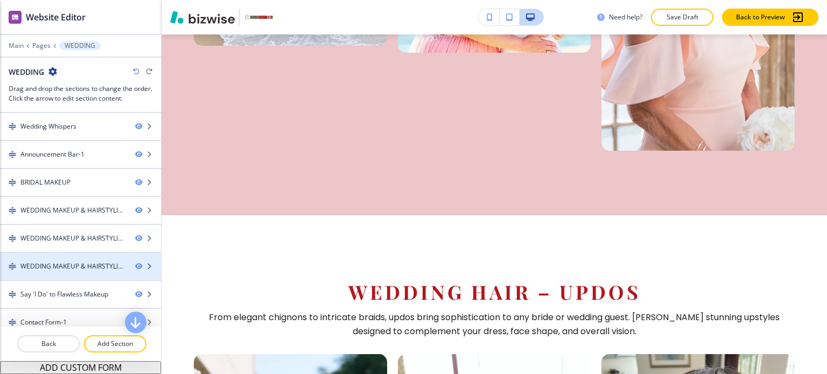
click at [93, 267] on div "WEDDING MAKEUP & HAIRSTYLING-3" at bounding box center [73, 267] width 106 height 10
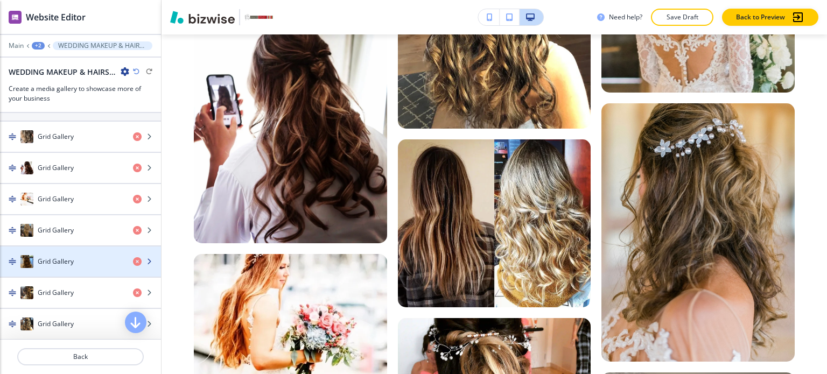
scroll to position [417, 0]
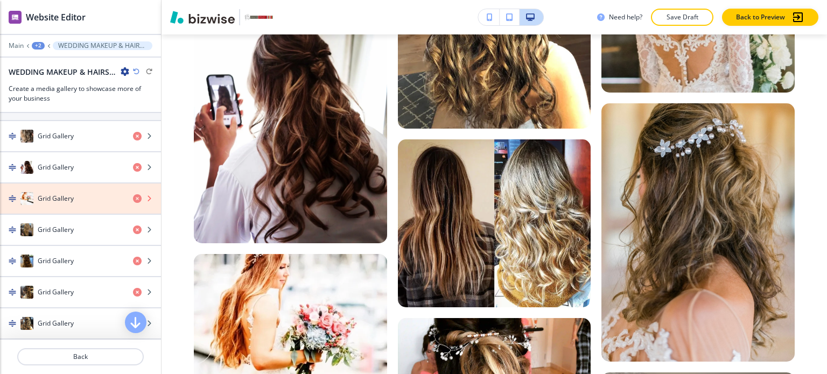
click at [133, 194] on icon "button" at bounding box center [137, 198] width 9 height 9
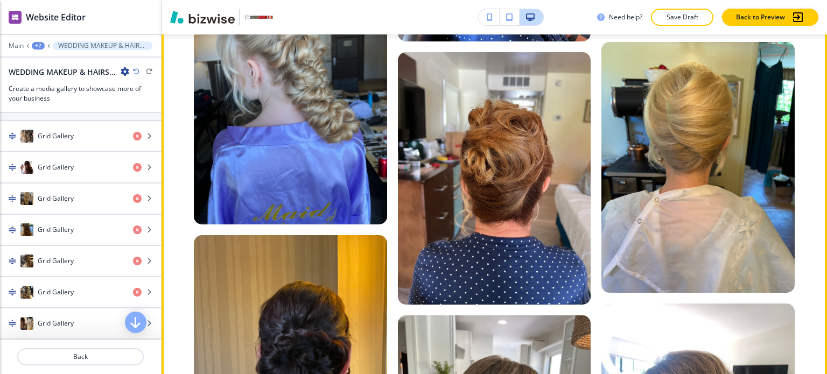
scroll to position [9436, 0]
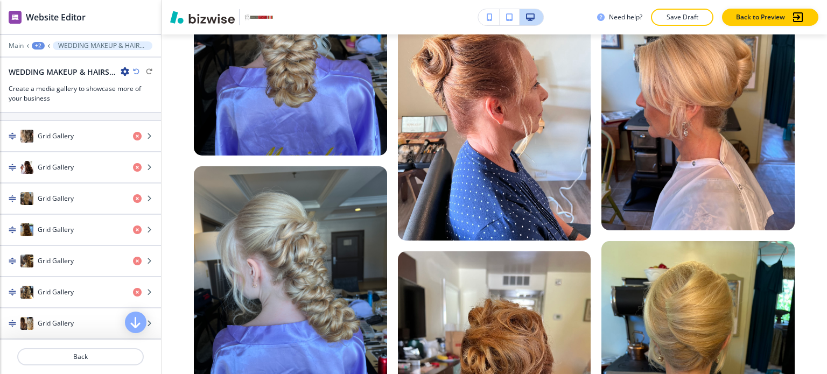
click at [40, 47] on div "+2" at bounding box center [38, 46] width 13 height 8
click at [47, 81] on p "WEDDING" at bounding box center [66, 82] width 55 height 10
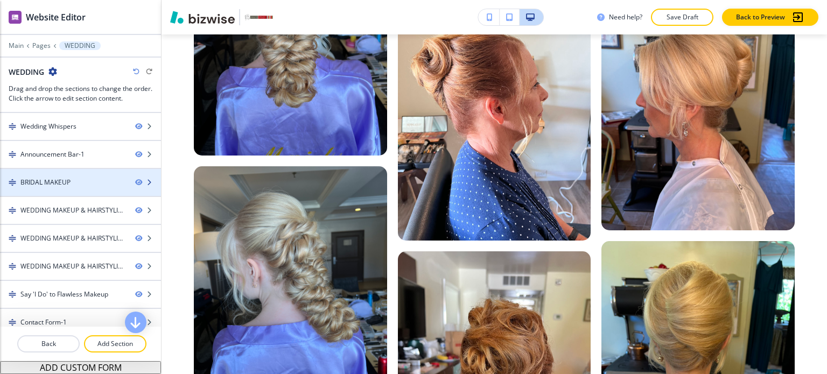
click at [50, 175] on div at bounding box center [80, 173] width 161 height 9
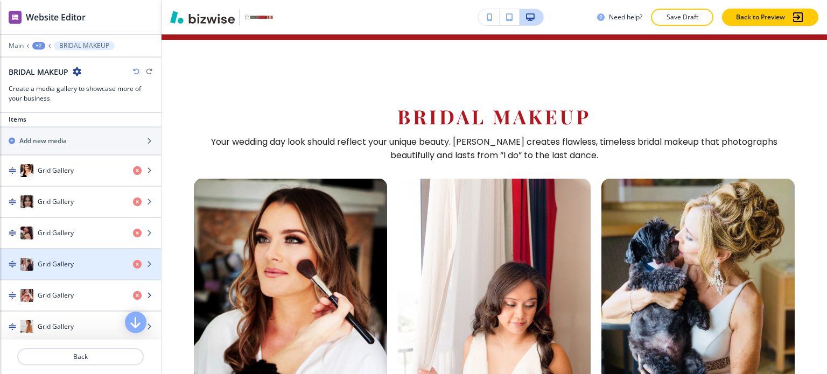
scroll to position [384, 0]
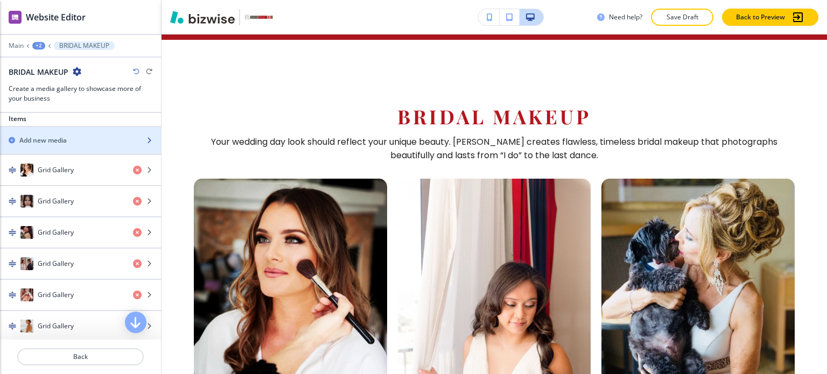
click at [67, 131] on div "button" at bounding box center [80, 131] width 161 height 9
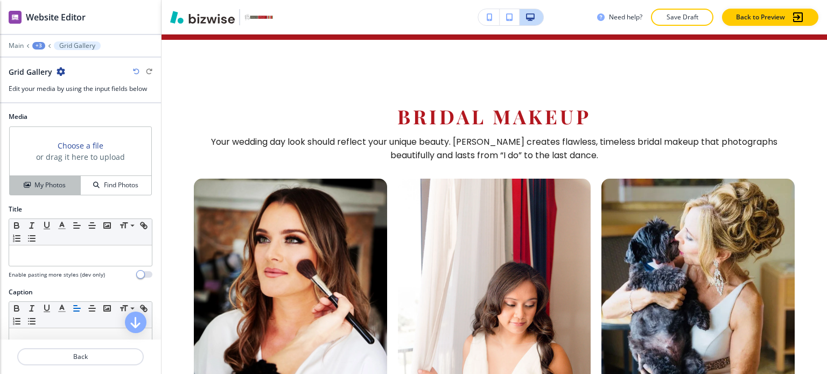
click at [51, 176] on button "My Photos" at bounding box center [45, 185] width 71 height 19
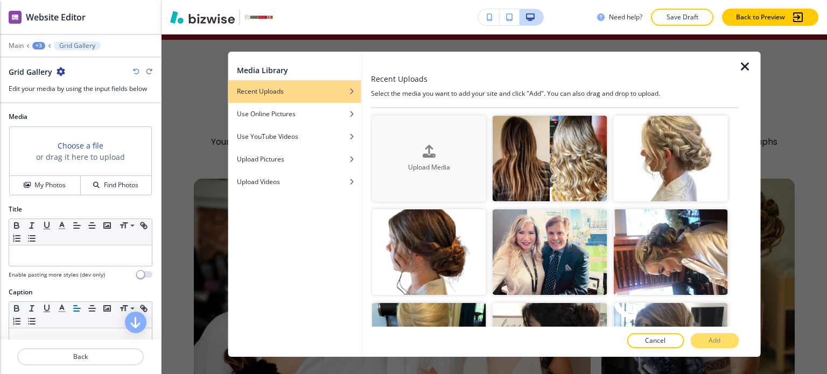
click at [397, 150] on div "Upload Media" at bounding box center [429, 158] width 114 height 27
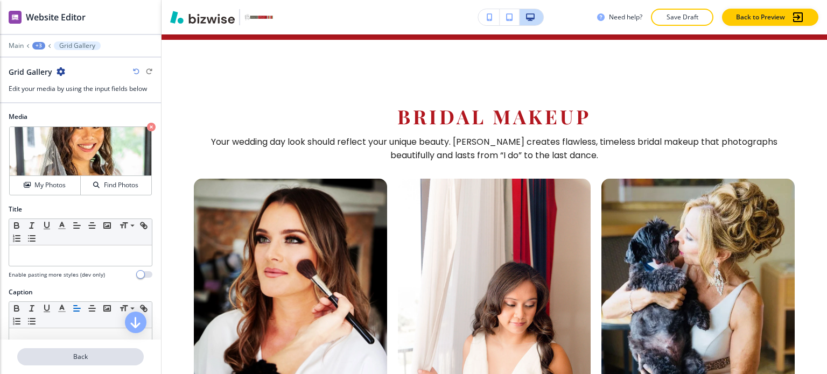
click at [119, 358] on p "Back" at bounding box center [80, 357] width 124 height 10
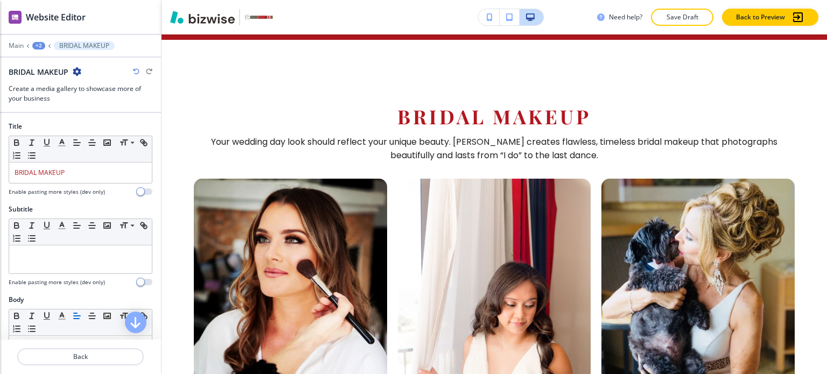
click at [41, 44] on div "+2" at bounding box center [38, 46] width 13 height 8
click at [50, 79] on p "WEDDING" at bounding box center [66, 82] width 55 height 10
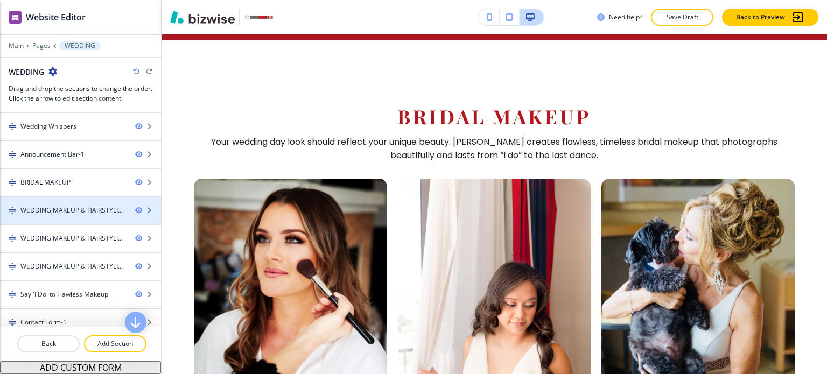
click at [67, 212] on div "WEDDING MAKEUP & HAIRSTYLING-1" at bounding box center [73, 211] width 106 height 10
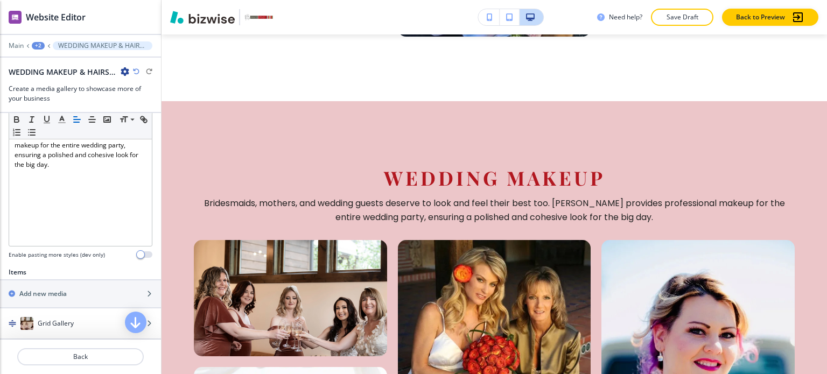
scroll to position [231, 0]
click at [72, 290] on div "Add new media" at bounding box center [68, 294] width 137 height 10
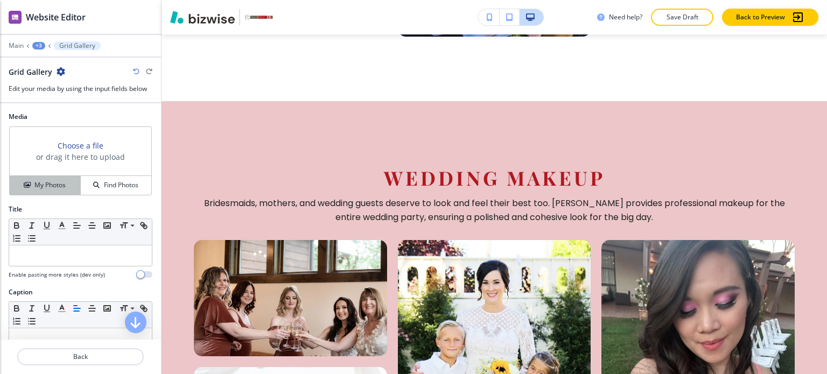
click at [62, 188] on h4 "My Photos" at bounding box center [49, 185] width 31 height 10
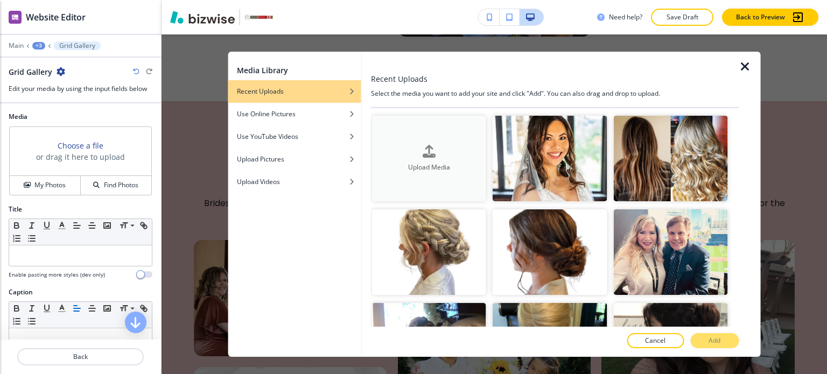
click at [417, 141] on button "Upload Media" at bounding box center [429, 159] width 114 height 86
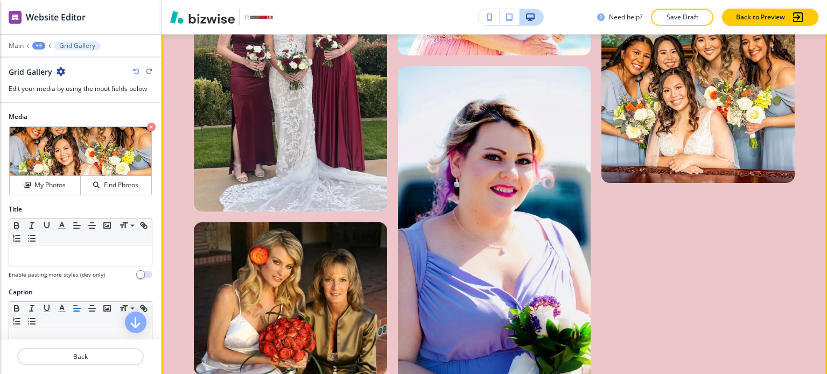
scroll to position [6198, 0]
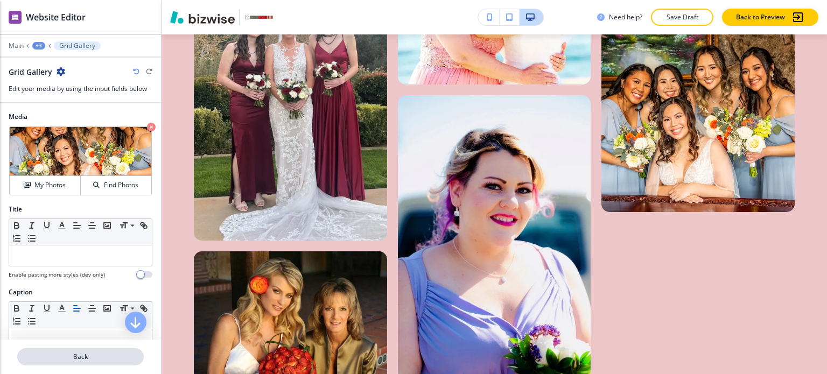
click at [65, 363] on button "Back" at bounding box center [80, 357] width 127 height 17
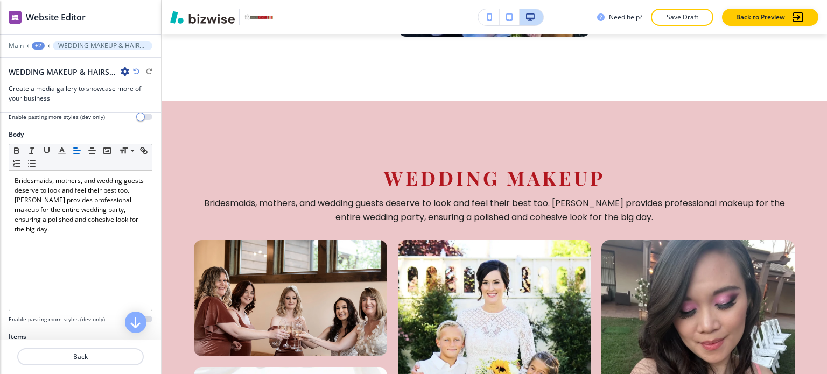
scroll to position [338, 0]
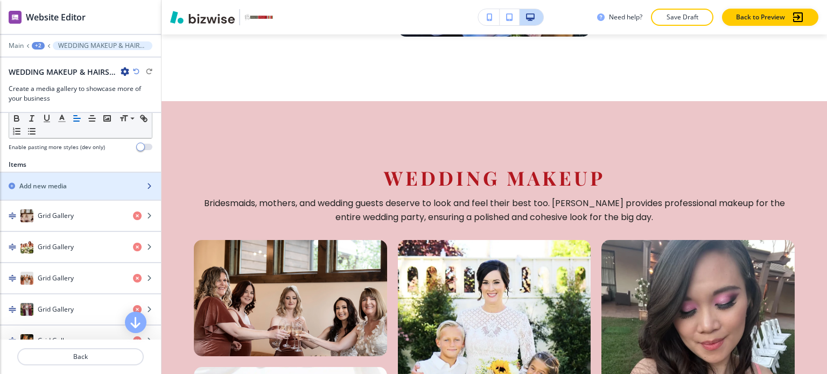
click at [108, 185] on div "Add new media" at bounding box center [68, 187] width 137 height 10
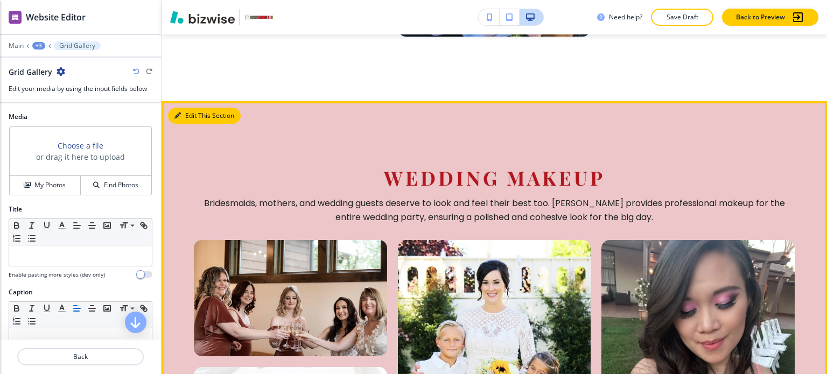
click at [183, 108] on button "Edit This Section" at bounding box center [204, 116] width 73 height 16
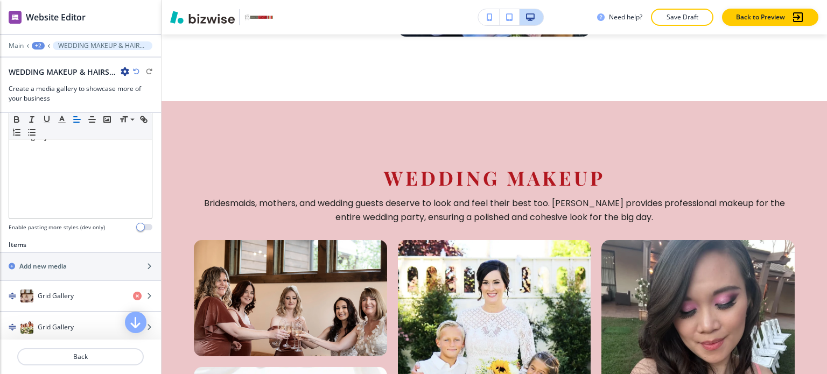
scroll to position [264, 0]
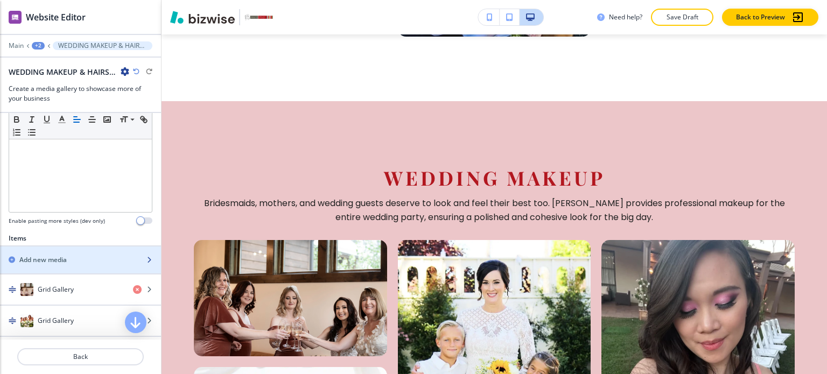
click at [60, 252] on div "button" at bounding box center [80, 251] width 161 height 9
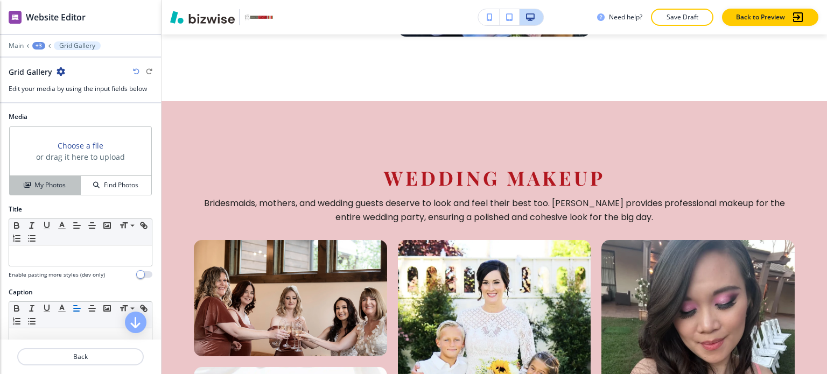
click at [67, 185] on div "My Photos" at bounding box center [45, 185] width 71 height 10
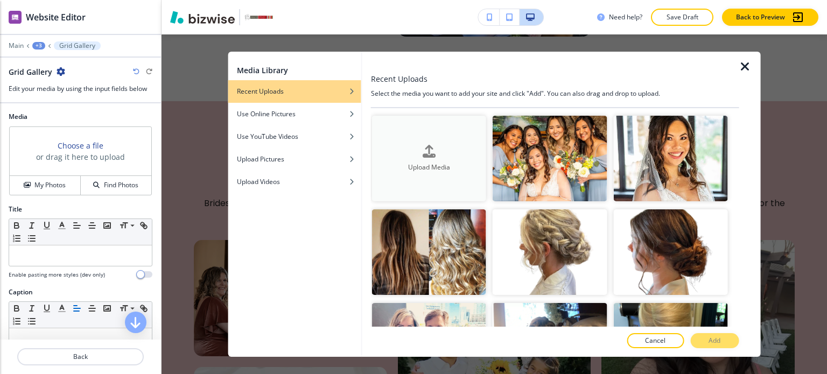
click at [386, 163] on h4 "Upload Media" at bounding box center [429, 168] width 114 height 10
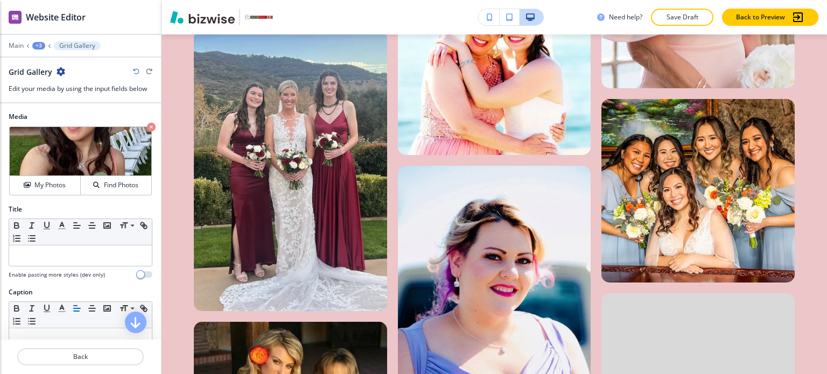
scroll to position [6128, 0]
click at [114, 362] on button "Back" at bounding box center [80, 357] width 127 height 17
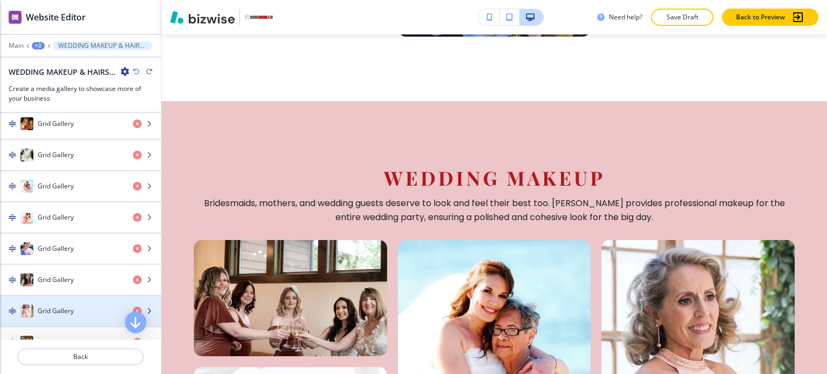
scroll to position [699, 0]
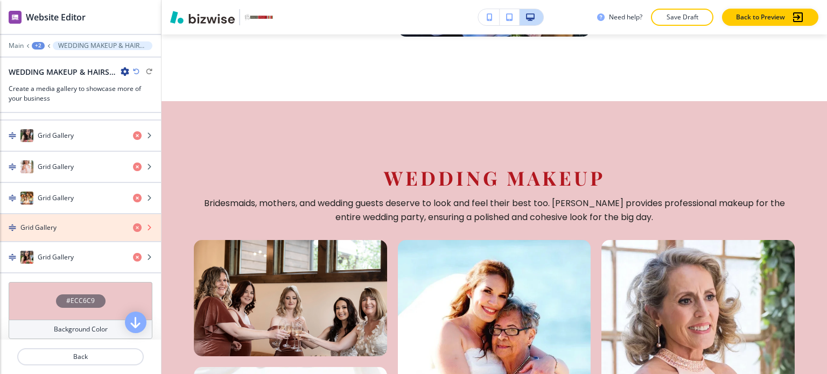
click at [133, 224] on icon "button" at bounding box center [137, 228] width 9 height 9
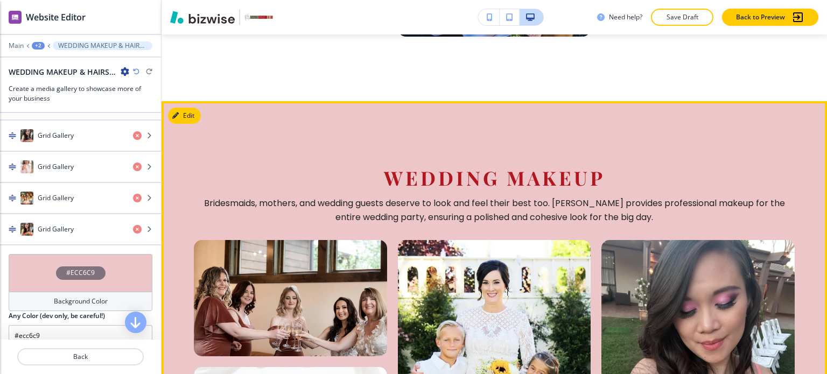
scroll to position [5617, 0]
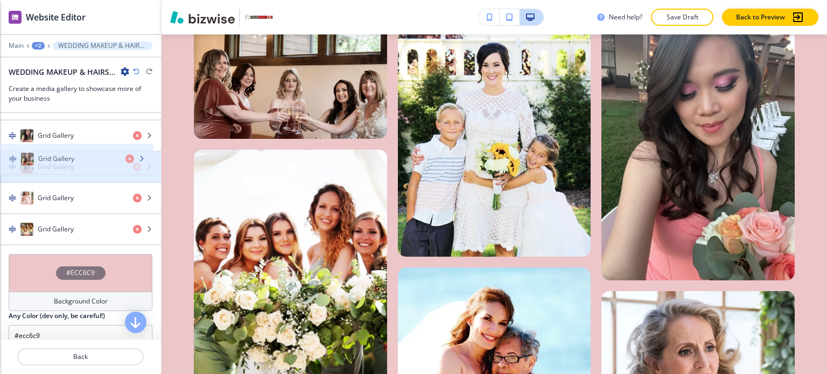
drag, startPoint x: 71, startPoint y: 222, endPoint x: 71, endPoint y: 158, distance: 64.1
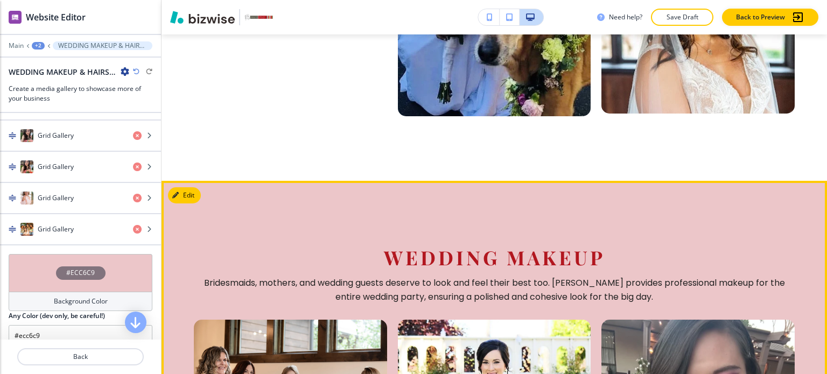
scroll to position [5326, 0]
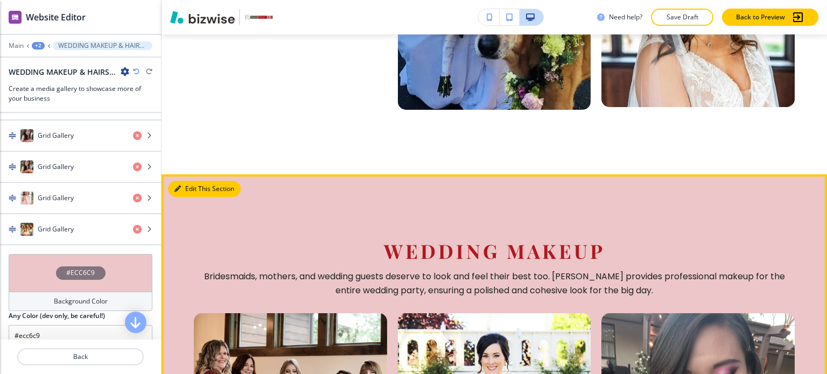
click at [185, 181] on button "Edit This Section" at bounding box center [204, 189] width 73 height 16
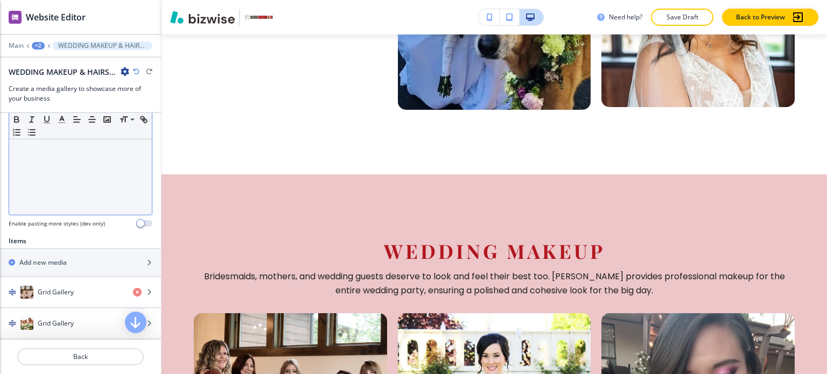
scroll to position [269, 0]
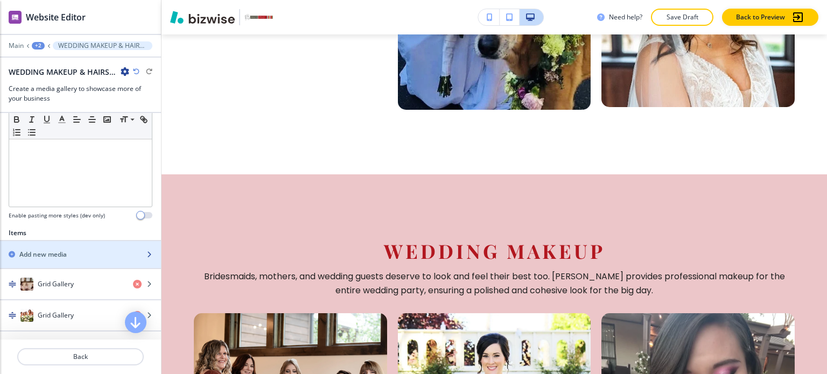
click at [54, 264] on div "button" at bounding box center [80, 264] width 161 height 9
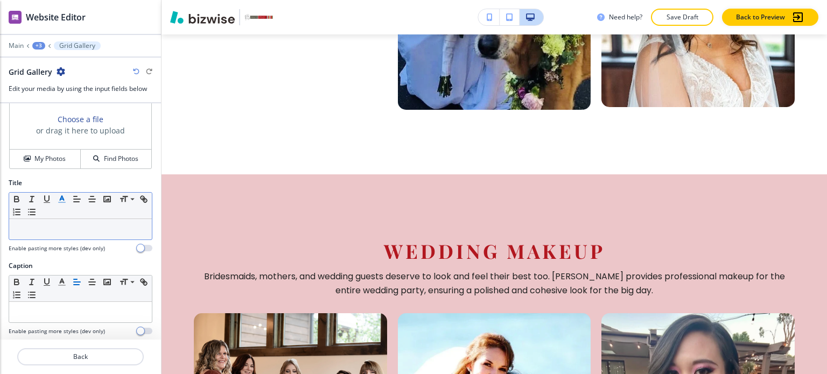
scroll to position [29, 0]
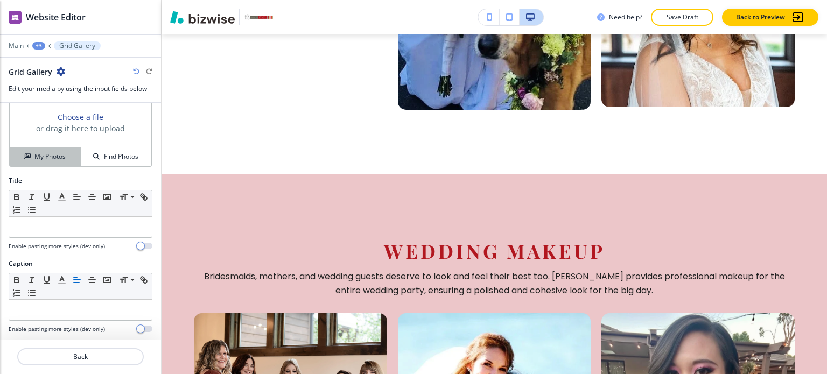
click at [57, 154] on h4 "My Photos" at bounding box center [49, 157] width 31 height 10
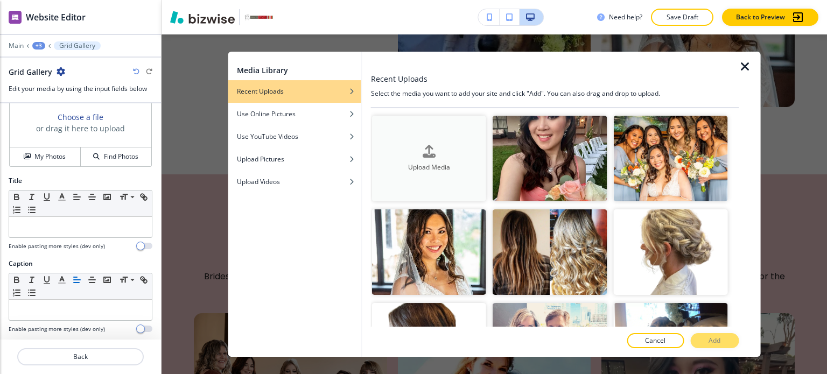
click at [384, 135] on button "Upload Media" at bounding box center [429, 159] width 114 height 86
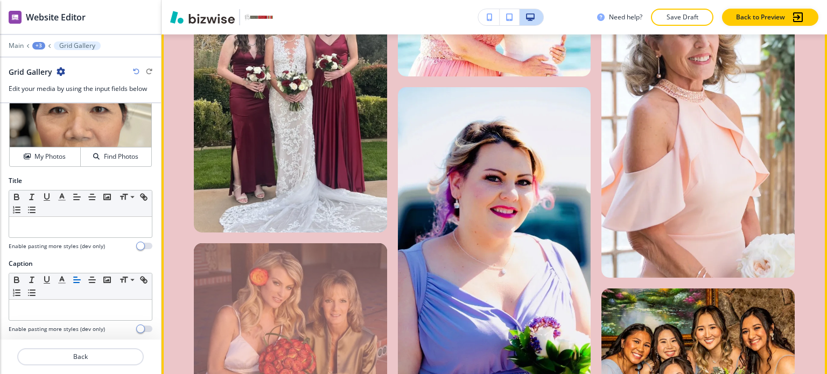
scroll to position [6350, 0]
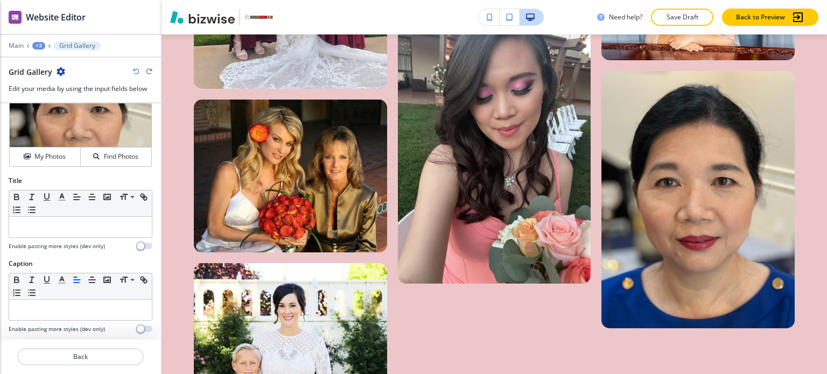
click at [42, 43] on div "+3" at bounding box center [38, 46] width 13 height 8
click at [54, 80] on p "WEDDING" at bounding box center [66, 82] width 55 height 10
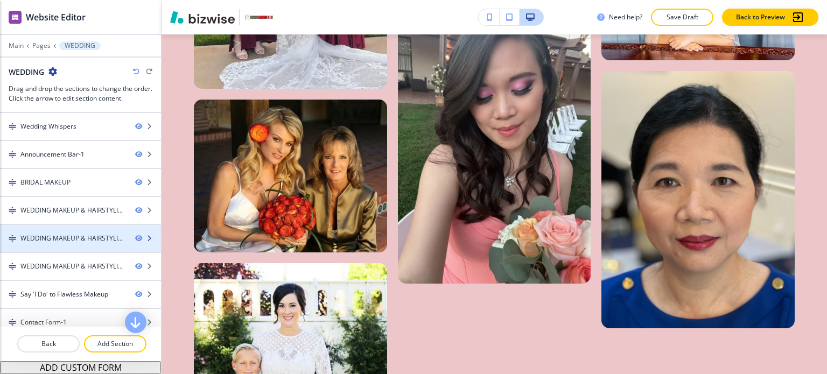
click at [68, 238] on div "WEDDING MAKEUP & HAIRSTYLING-2" at bounding box center [73, 239] width 106 height 10
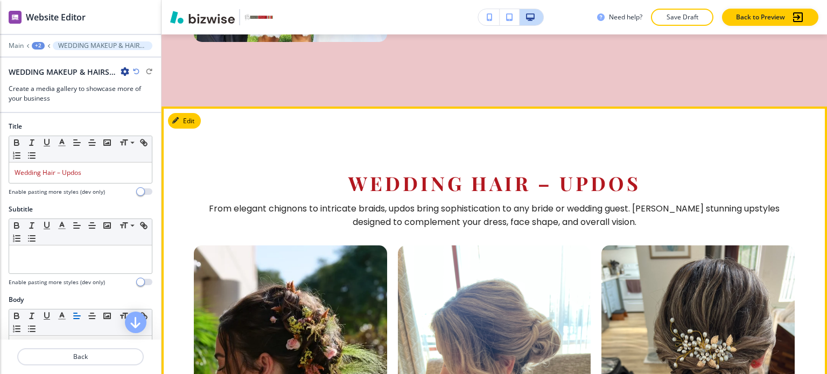
scroll to position [6794, 0]
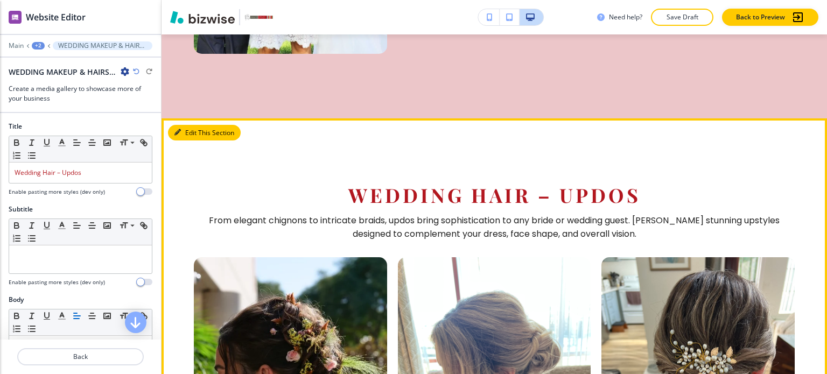
click at [185, 125] on button "Edit This Section" at bounding box center [204, 133] width 73 height 16
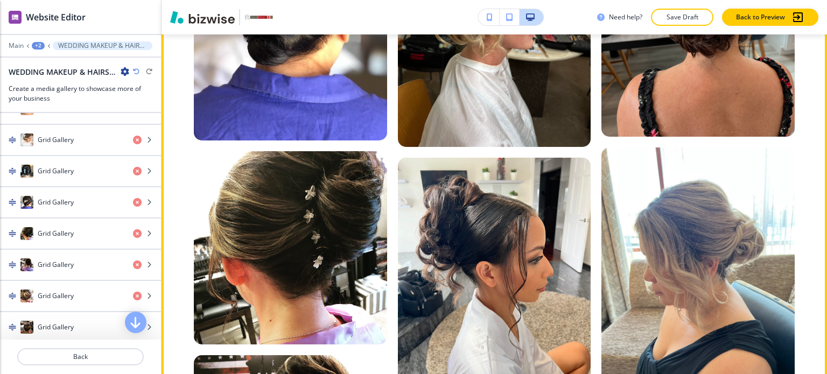
scroll to position [8787, 0]
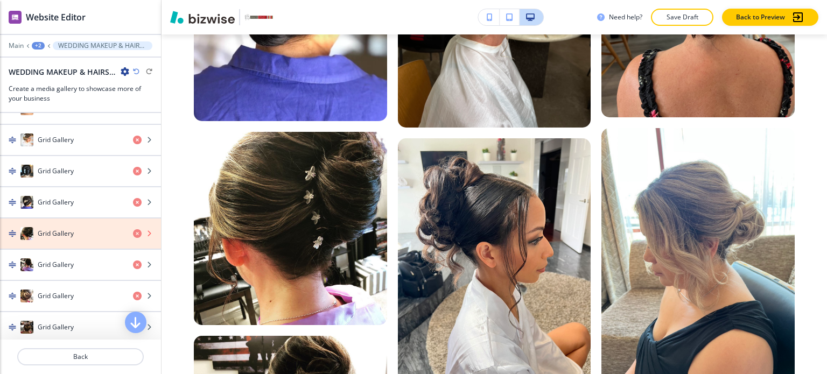
click at [133, 229] on icon "button" at bounding box center [137, 233] width 9 height 9
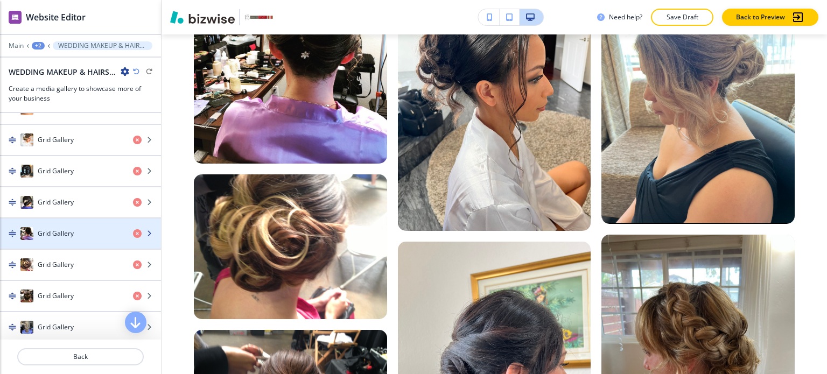
scroll to position [593, 0]
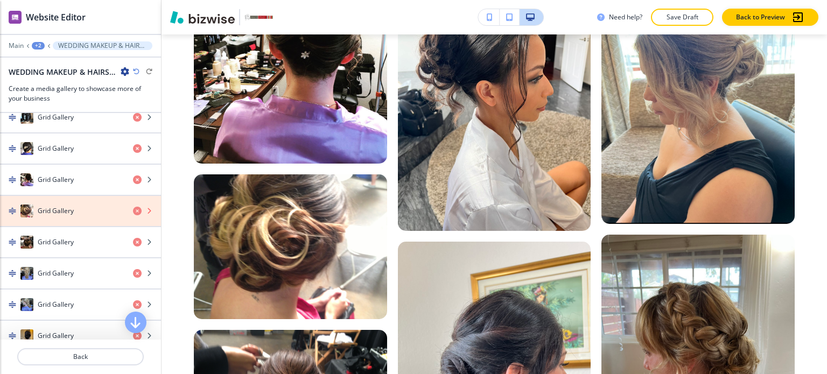
click at [133, 207] on icon "button" at bounding box center [137, 211] width 9 height 9
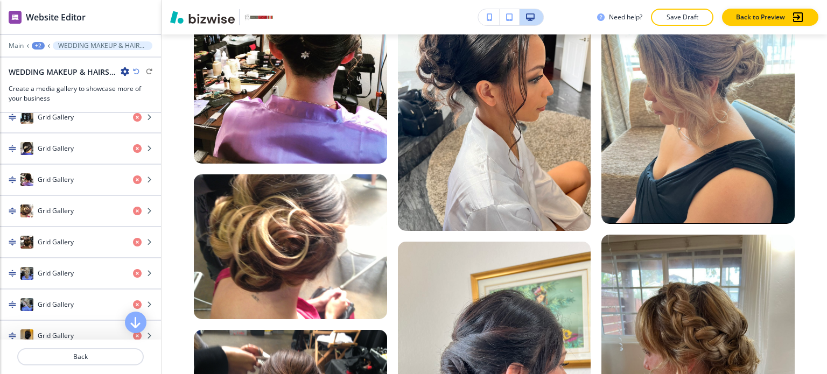
click at [133, 69] on icon "button" at bounding box center [136, 71] width 6 height 6
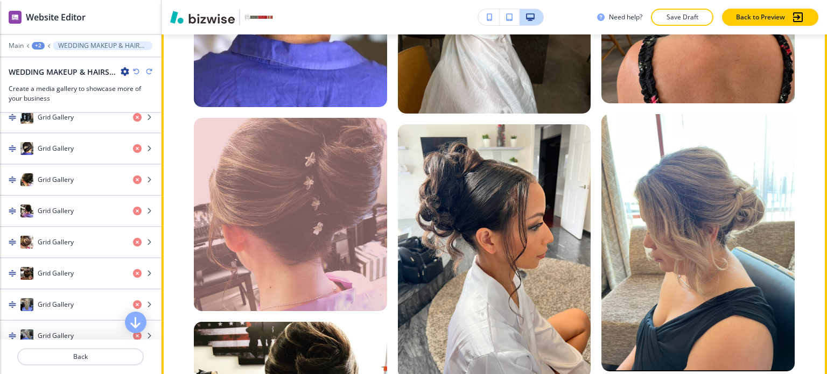
scroll to position [8787, 0]
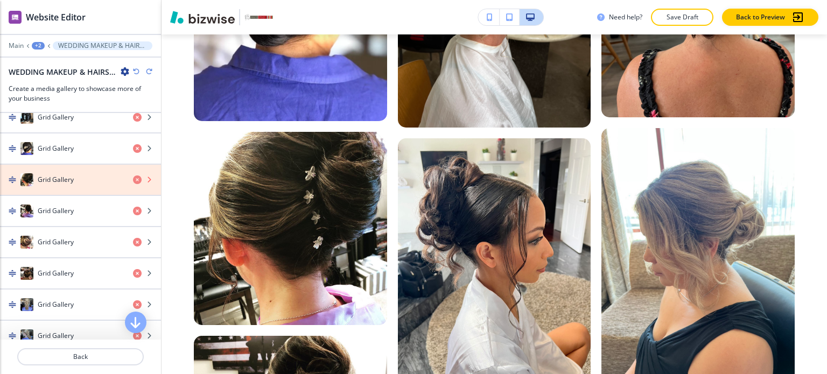
click at [133, 176] on icon "button" at bounding box center [137, 180] width 9 height 9
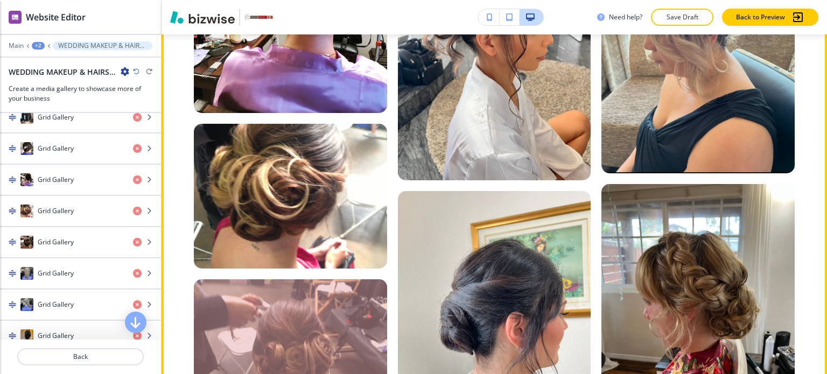
scroll to position [9002, 0]
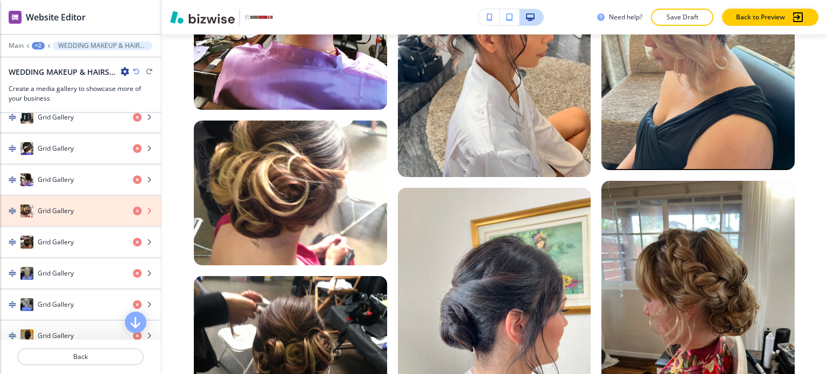
click at [133, 207] on icon "button" at bounding box center [137, 211] width 9 height 9
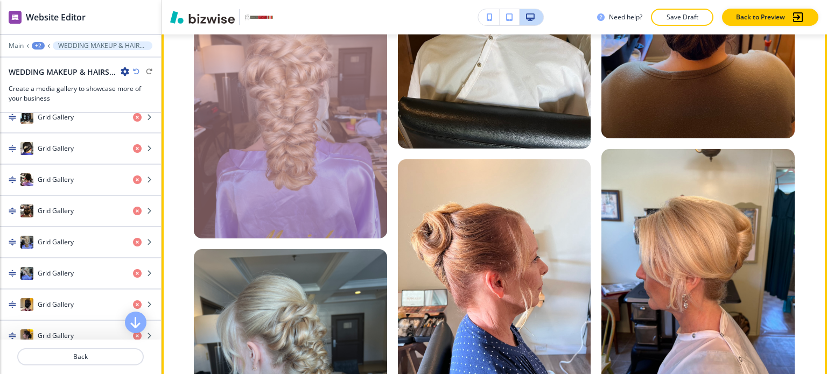
scroll to position [9379, 0]
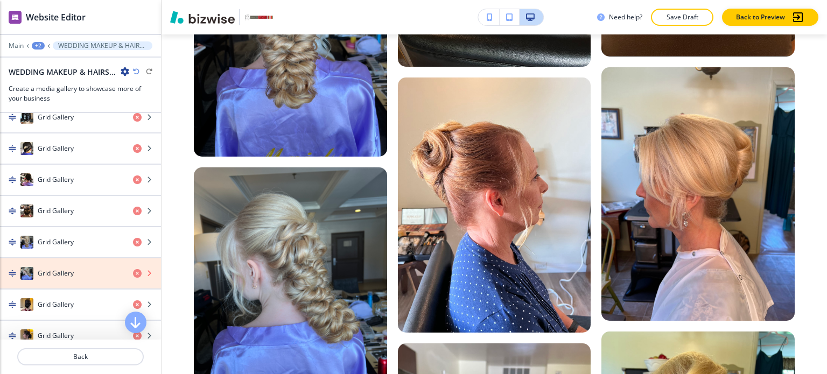
click at [133, 269] on icon "button" at bounding box center [137, 273] width 9 height 9
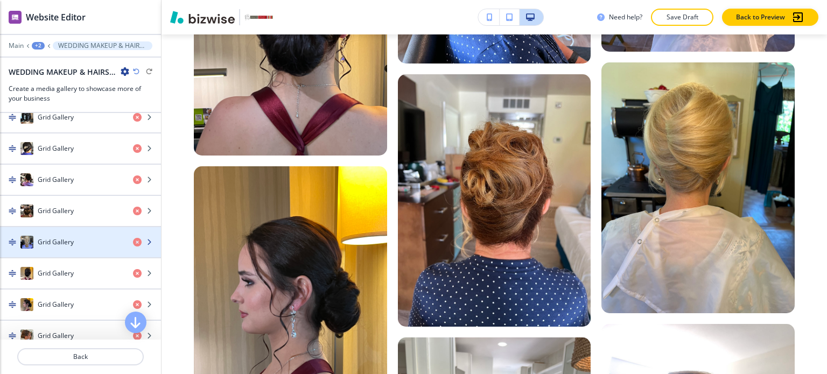
scroll to position [646, 0]
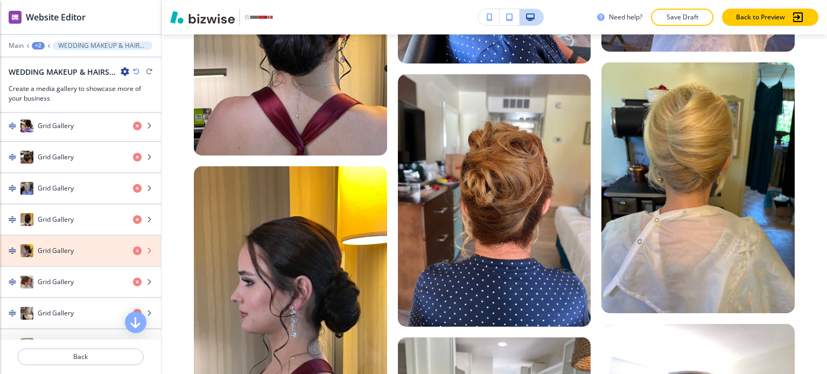
click at [133, 247] on icon "button" at bounding box center [137, 251] width 9 height 9
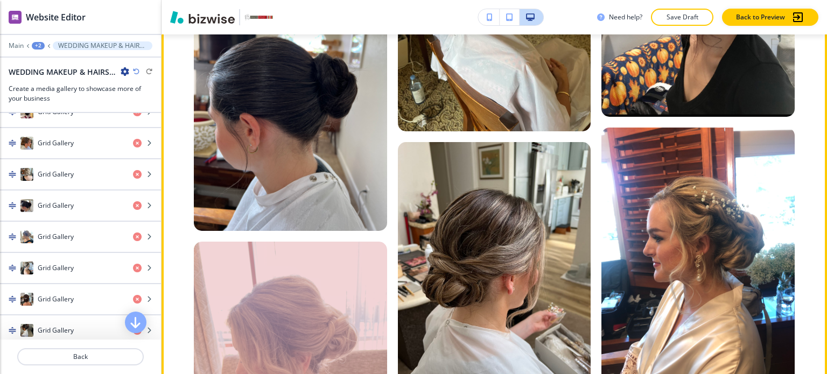
scroll to position [10564, 0]
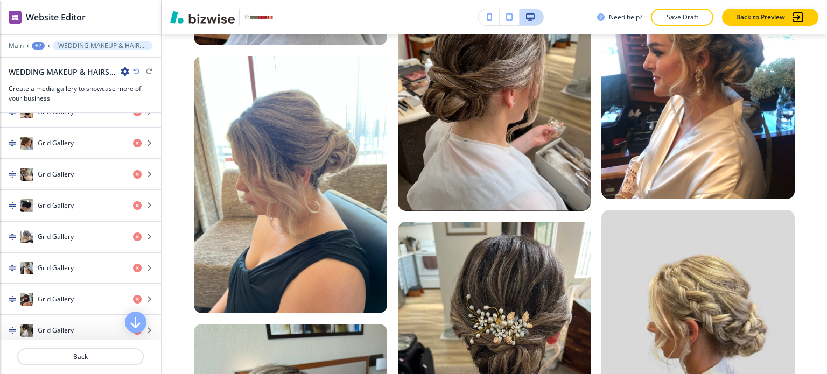
click at [136, 73] on icon "button" at bounding box center [136, 71] width 6 height 6
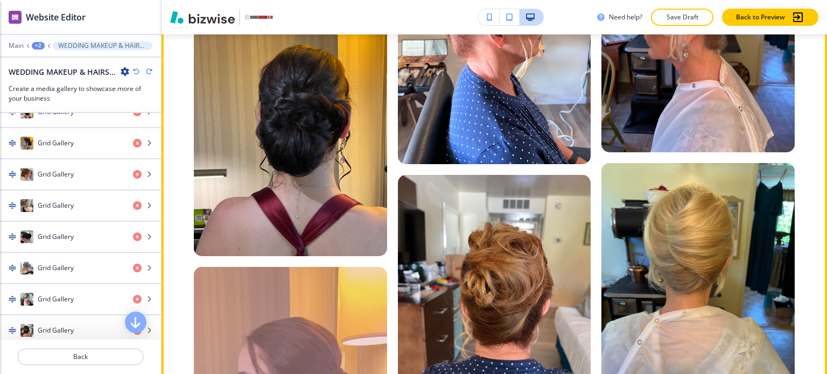
scroll to position [9541, 0]
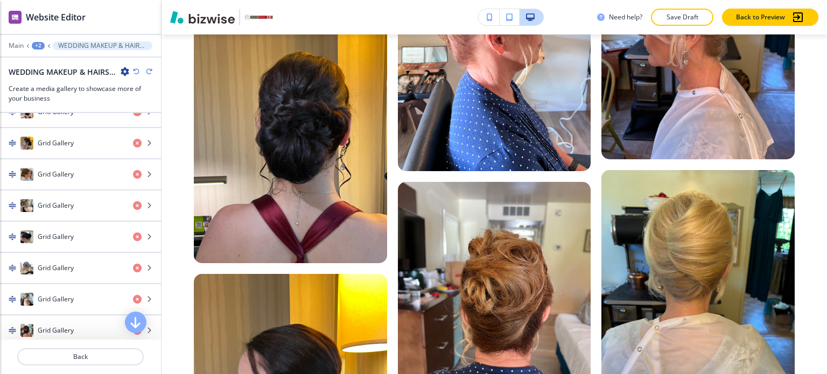
click at [151, 71] on icon "button" at bounding box center [149, 71] width 6 height 6
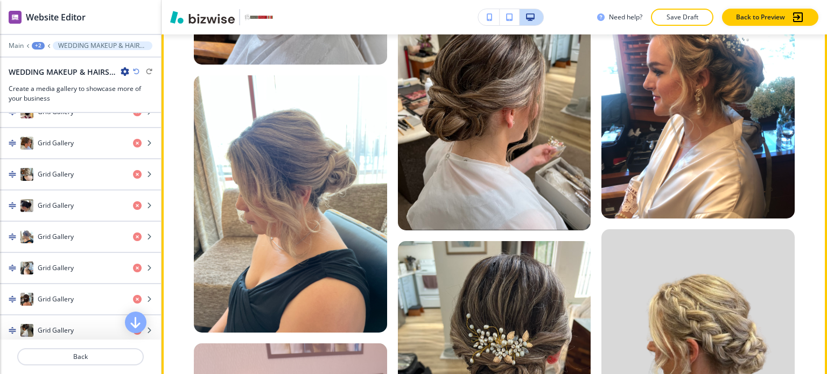
scroll to position [10564, 0]
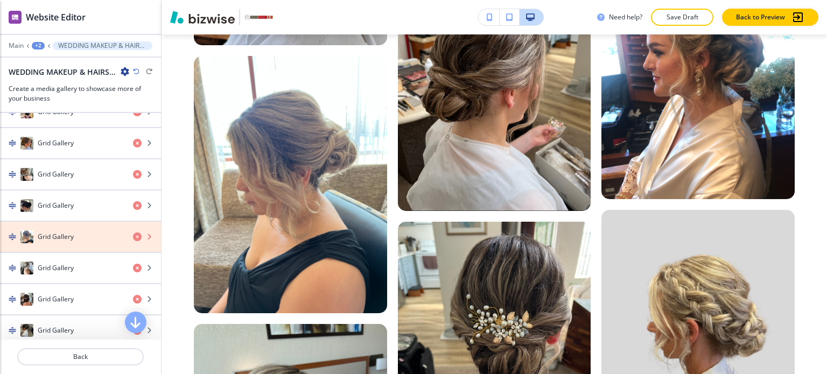
click at [133, 233] on icon "button" at bounding box center [137, 237] width 9 height 9
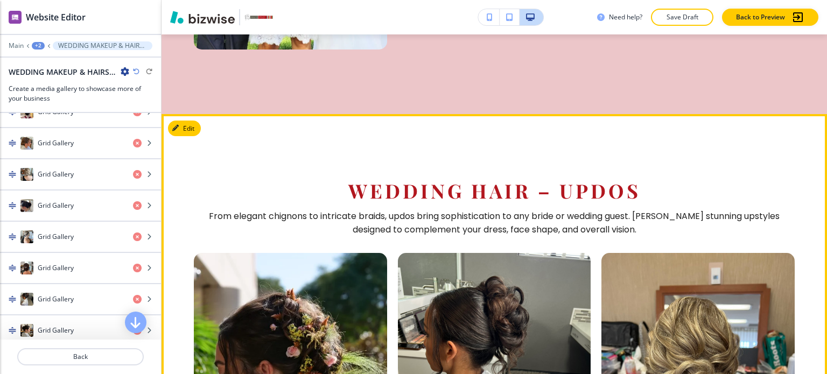
scroll to position [6794, 0]
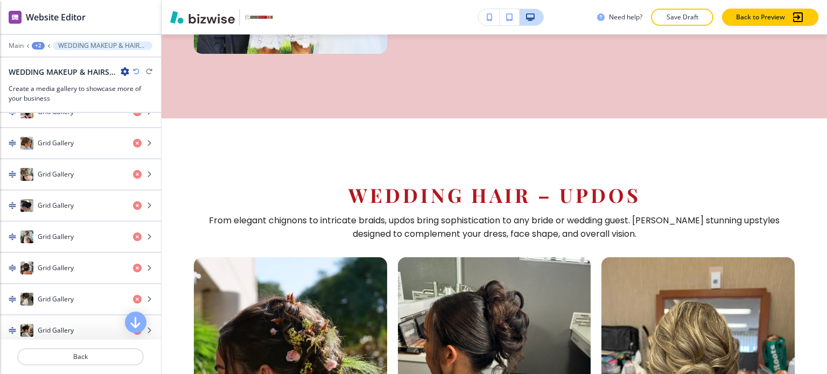
click at [37, 44] on div "+2" at bounding box center [38, 46] width 13 height 8
click at [49, 78] on p "WEDDING" at bounding box center [66, 82] width 55 height 10
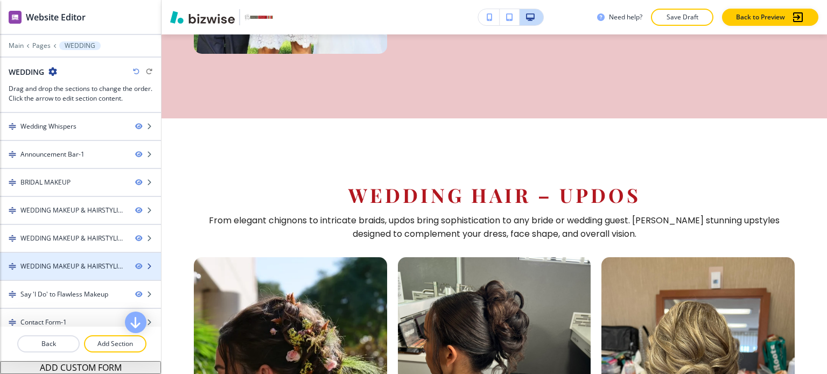
click at [82, 265] on div "WEDDING MAKEUP & HAIRSTYLING-3" at bounding box center [73, 267] width 106 height 10
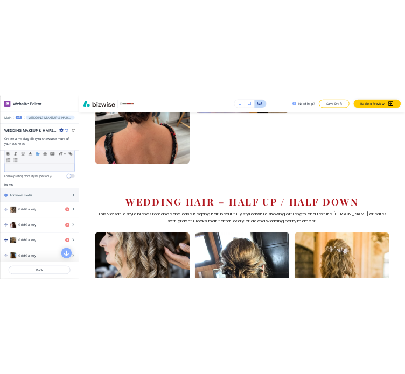
scroll to position [323, 0]
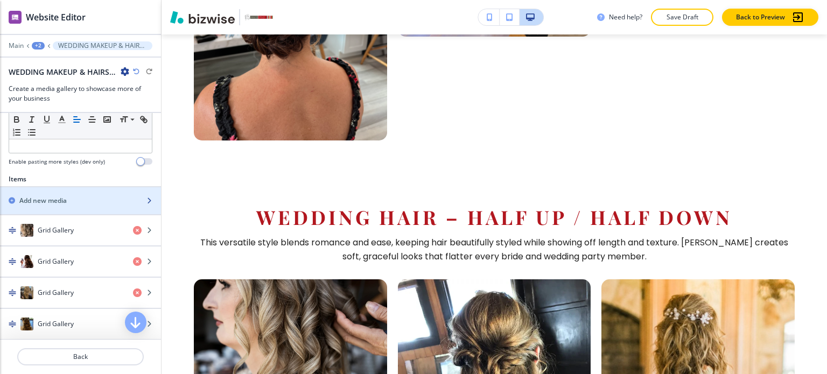
click at [67, 197] on h2 "Add new media" at bounding box center [42, 201] width 47 height 10
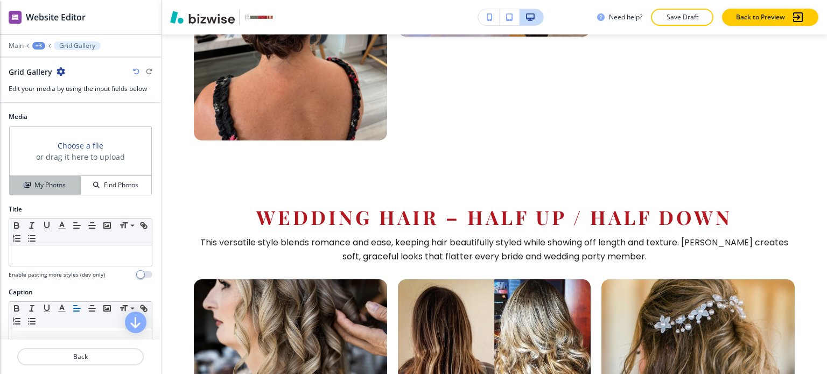
click at [58, 178] on button "My Photos" at bounding box center [45, 185] width 71 height 19
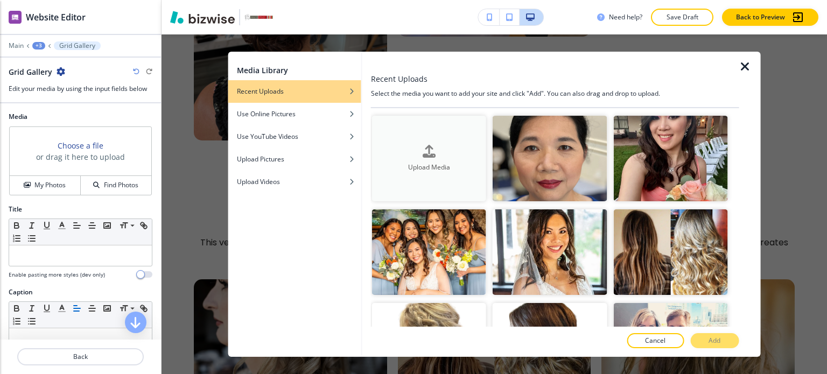
click at [423, 148] on icon "button" at bounding box center [429, 151] width 13 height 13
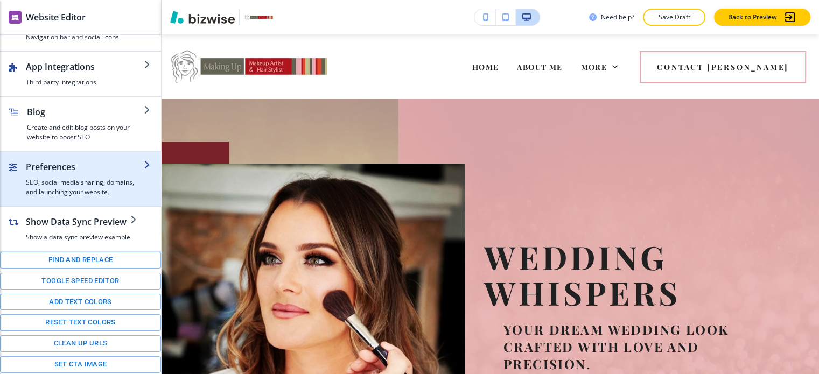
scroll to position [0, 0]
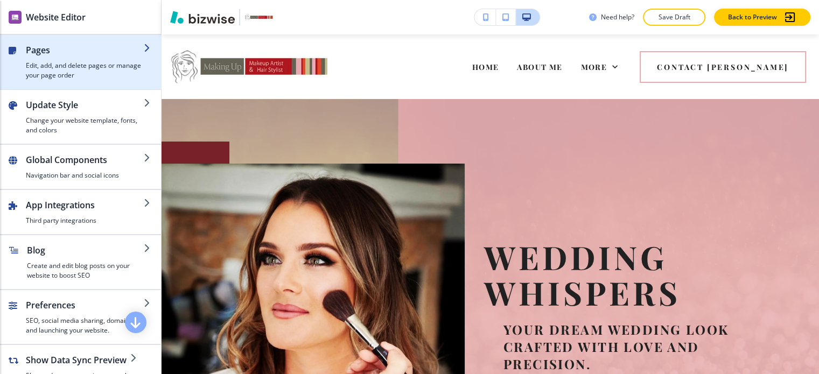
click at [80, 65] on h4 "Edit, add, and delete pages or manage your page order" at bounding box center [85, 70] width 118 height 19
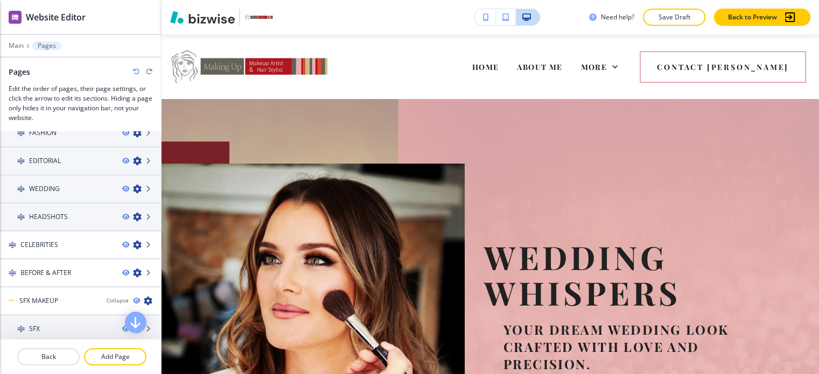
scroll to position [162, 0]
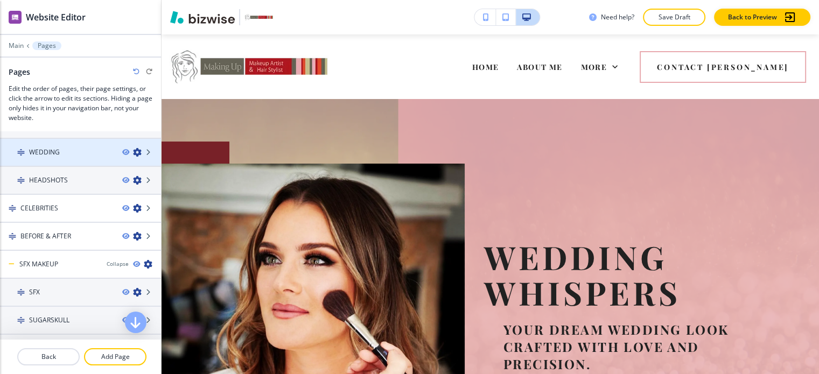
click at [75, 157] on div at bounding box center [80, 161] width 161 height 9
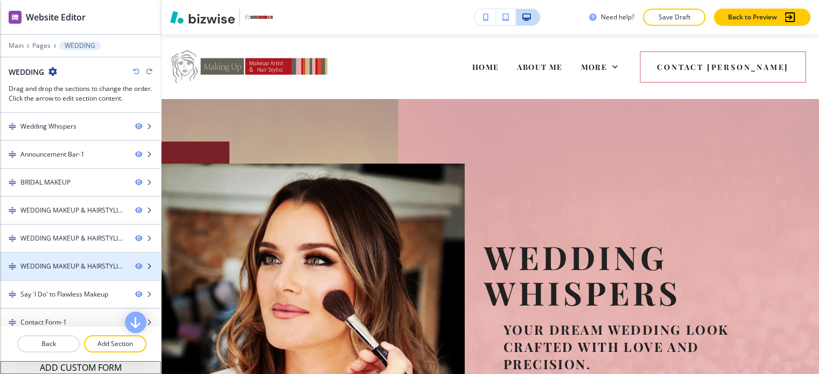
click at [80, 262] on div "WEDDING MAKEUP & HAIRSTYLING-3" at bounding box center [73, 267] width 106 height 10
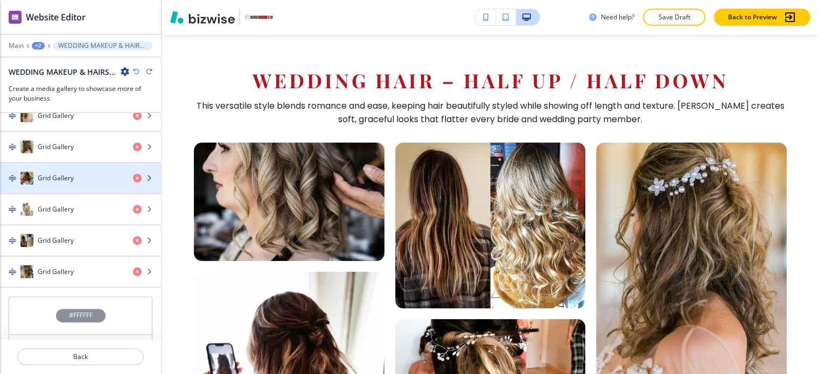
scroll to position [938, 0]
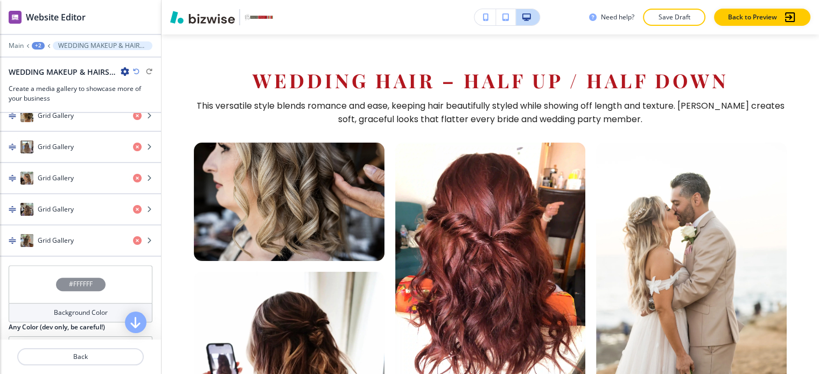
click at [37, 42] on div "+2" at bounding box center [38, 46] width 13 height 8
click at [54, 72] on button "WEDDING" at bounding box center [66, 81] width 69 height 19
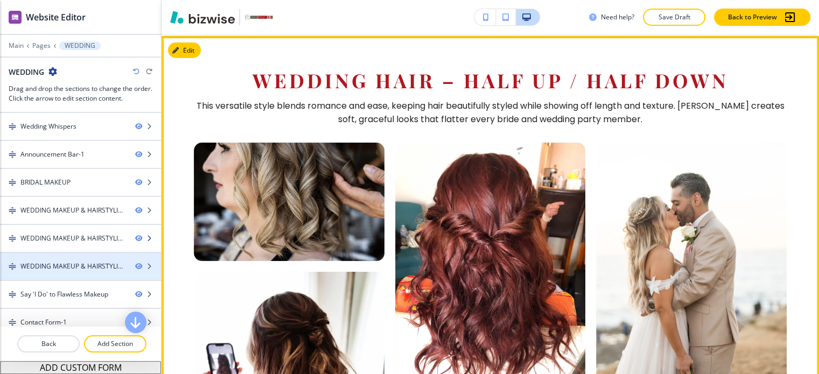
click at [81, 243] on div at bounding box center [80, 247] width 161 height 9
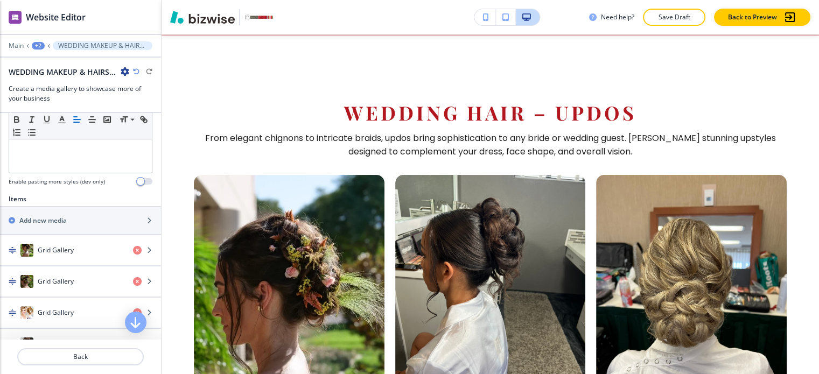
scroll to position [377, 0]
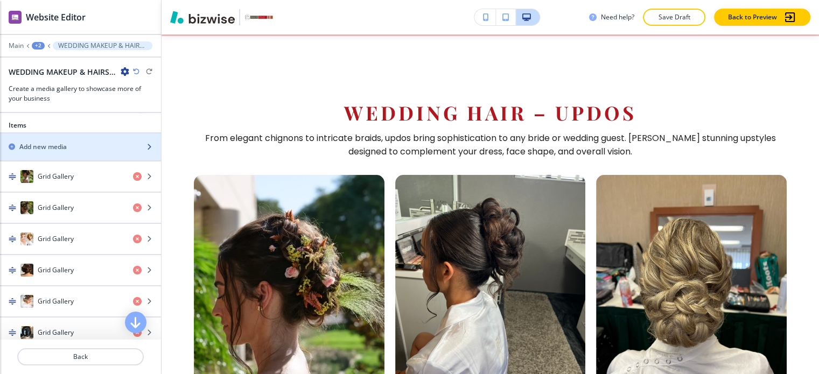
click at [69, 142] on div "Add new media" at bounding box center [68, 147] width 137 height 10
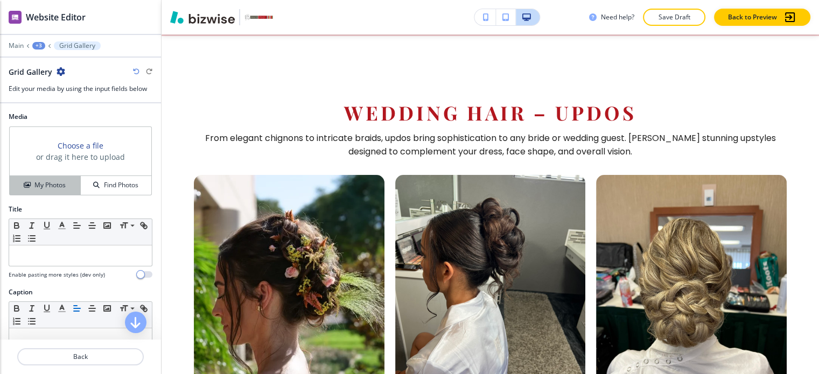
click at [50, 180] on h4 "My Photos" at bounding box center [49, 185] width 31 height 10
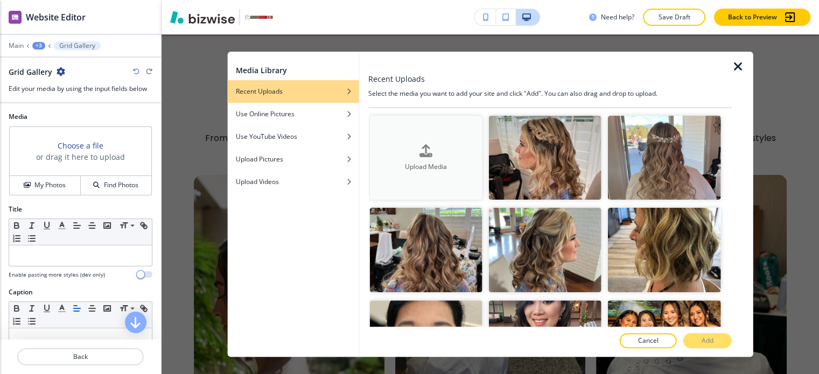
click at [444, 145] on div "Upload Media" at bounding box center [426, 157] width 113 height 27
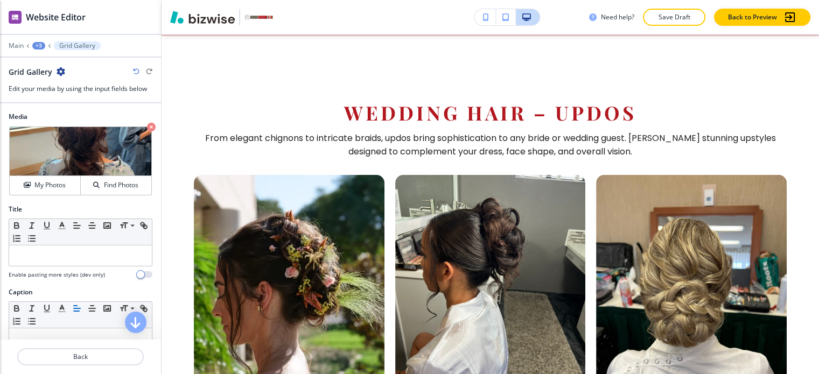
click at [41, 42] on div "+3" at bounding box center [38, 46] width 13 height 8
click at [54, 77] on p "WEDDING" at bounding box center [66, 82] width 55 height 10
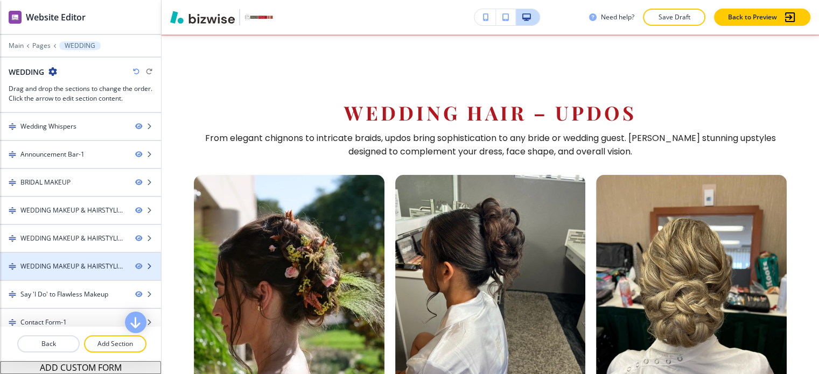
click at [74, 262] on div "WEDDING MAKEUP & HAIRSTYLING-3" at bounding box center [73, 267] width 106 height 10
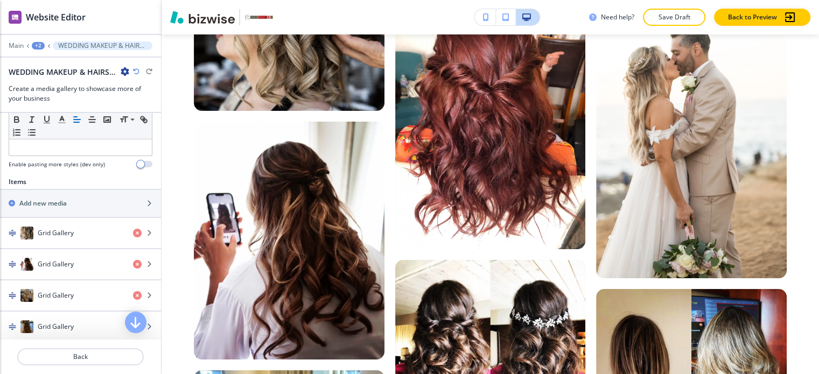
scroll to position [323, 0]
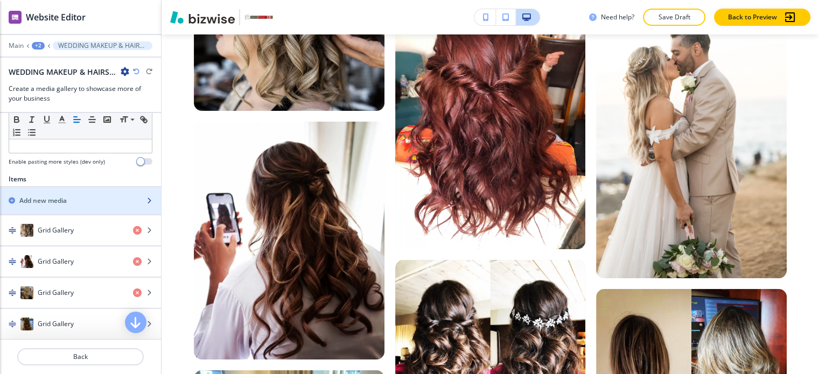
click at [78, 206] on div "button" at bounding box center [80, 210] width 161 height 9
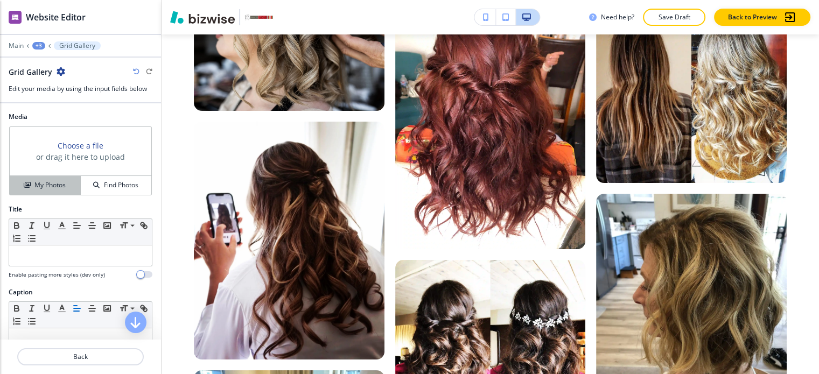
click at [57, 180] on h4 "My Photos" at bounding box center [49, 185] width 31 height 10
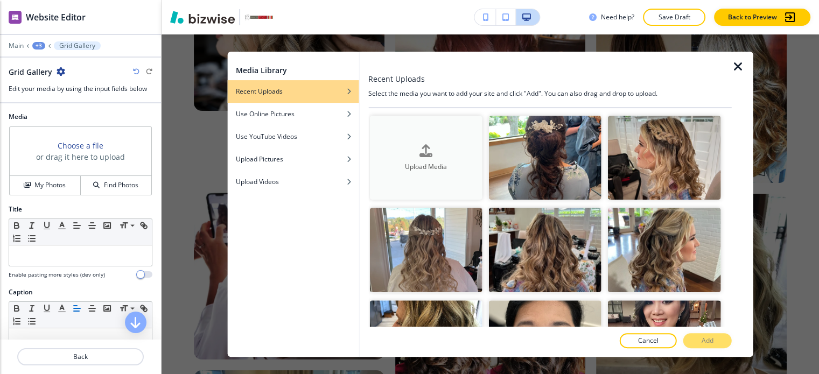
click at [420, 134] on button "Upload Media" at bounding box center [426, 158] width 113 height 85
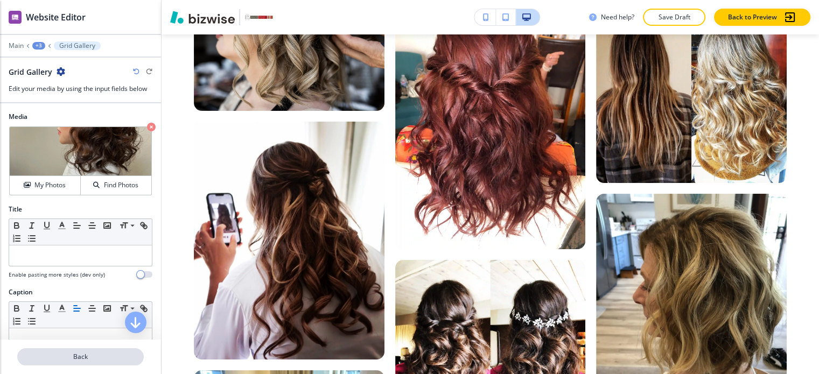
click at [88, 352] on p "Back" at bounding box center [80, 357] width 124 height 10
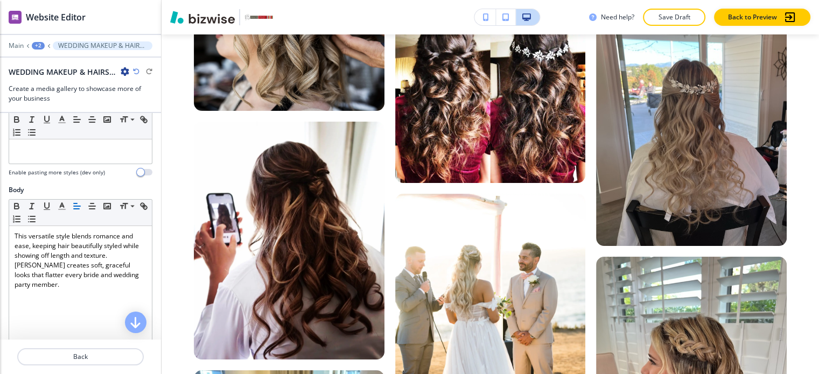
scroll to position [231, 0]
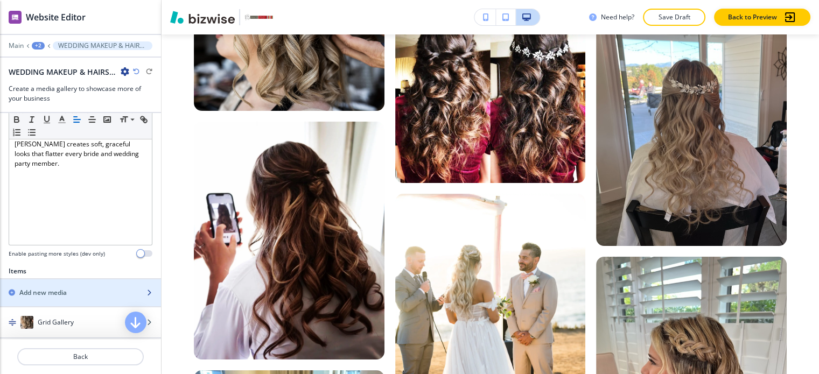
click at [65, 298] on div "button" at bounding box center [80, 302] width 161 height 9
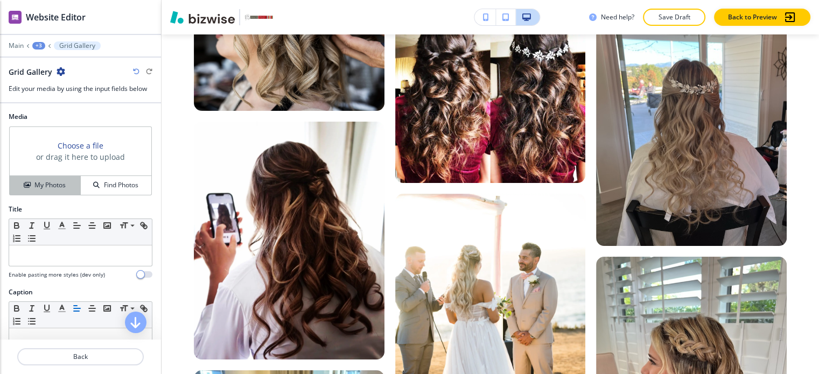
click at [60, 176] on button "My Photos" at bounding box center [45, 185] width 71 height 19
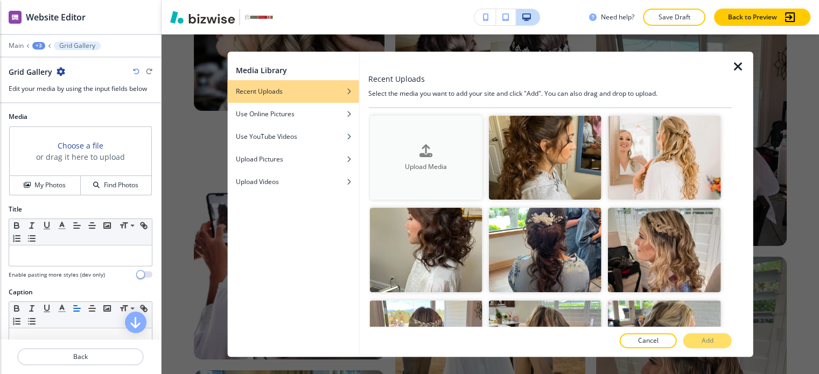
click at [416, 149] on div "Upload Media" at bounding box center [426, 157] width 113 height 27
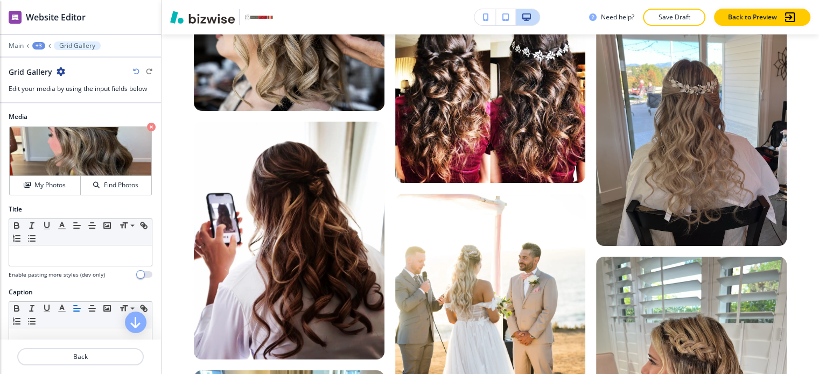
click at [41, 42] on div "+3" at bounding box center [38, 46] width 13 height 8
click at [52, 96] on p "WEDDING MAKEUP & HAIRSTYLING-3" at bounding box center [66, 101] width 55 height 10
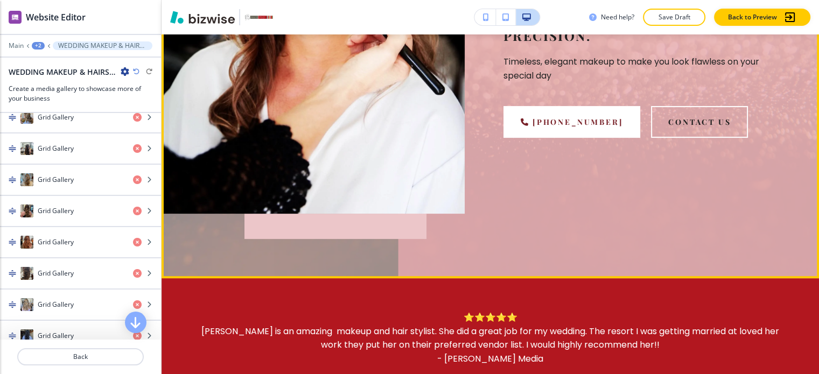
scroll to position [544, 0]
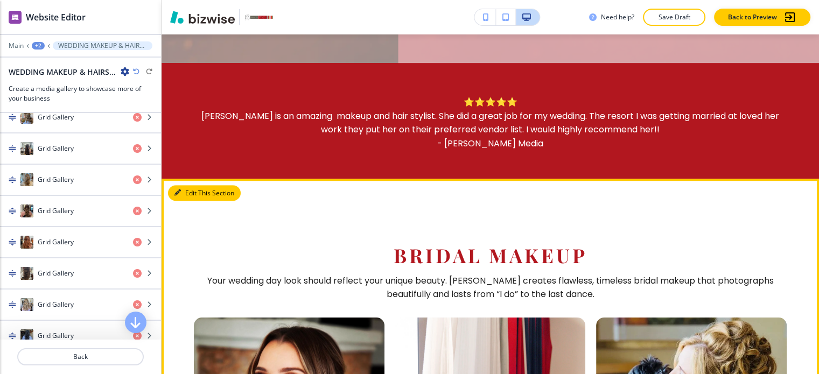
click at [179, 190] on icon "button" at bounding box center [178, 193] width 6 height 6
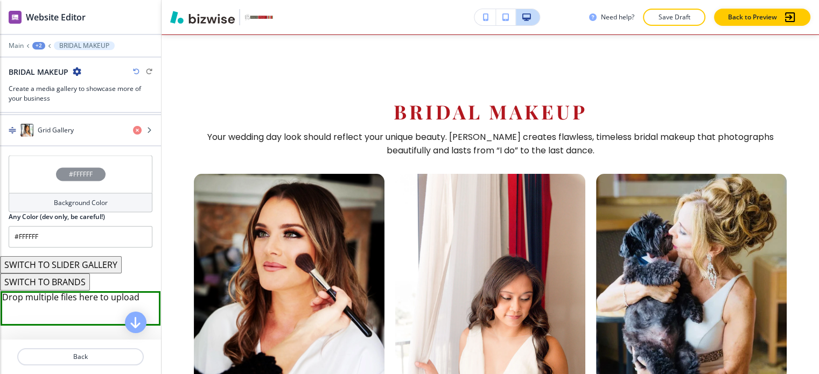
scroll to position [2024, 0]
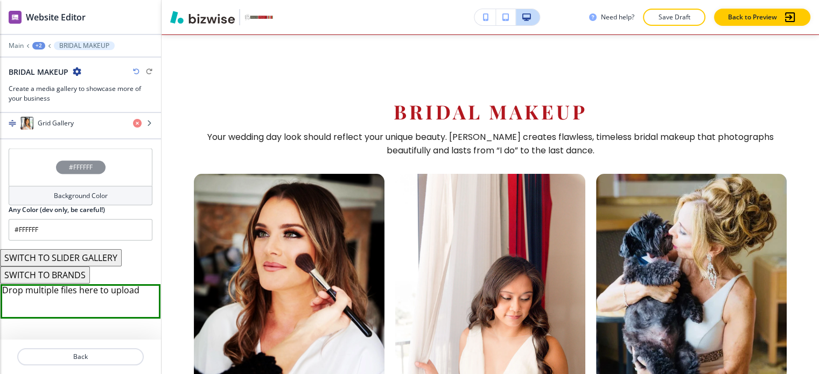
click at [104, 249] on button "SWITCH TO SLIDER GALLERY" at bounding box center [61, 257] width 122 height 17
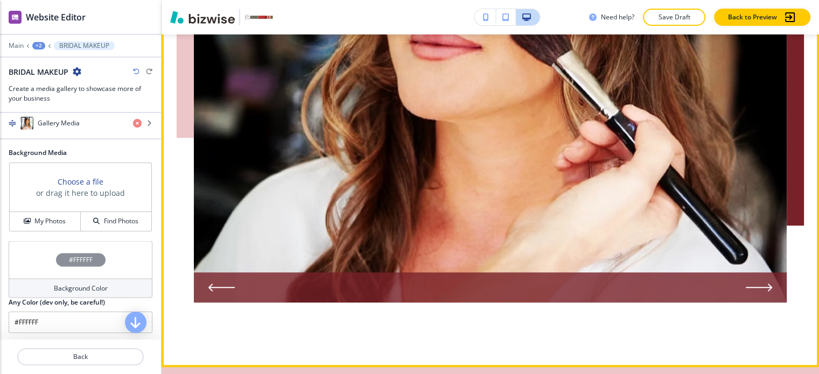
scroll to position [903, 0]
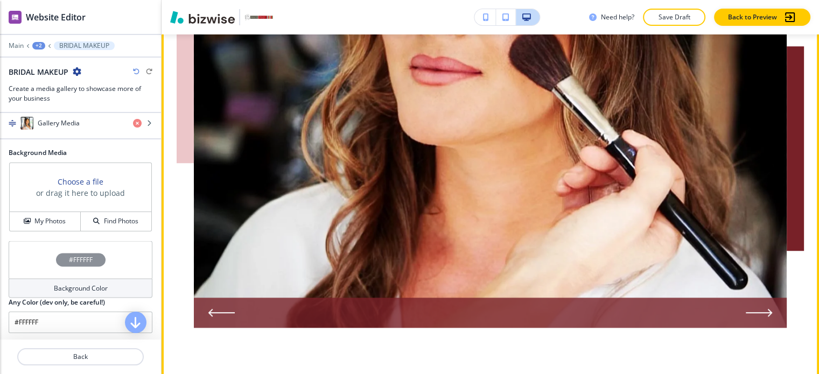
click at [753, 311] on div at bounding box center [490, 313] width 593 height 30
click at [753, 309] on icon "Next Slide" at bounding box center [761, 313] width 27 height 9
click at [756, 309] on icon "Next Slide" at bounding box center [761, 313] width 27 height 9
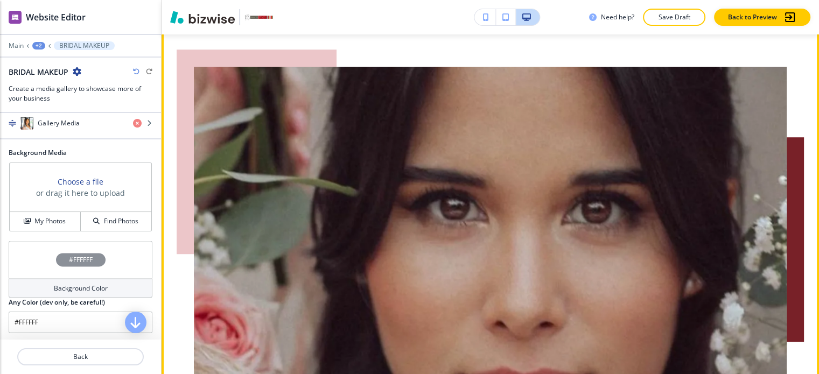
scroll to position [796, 0]
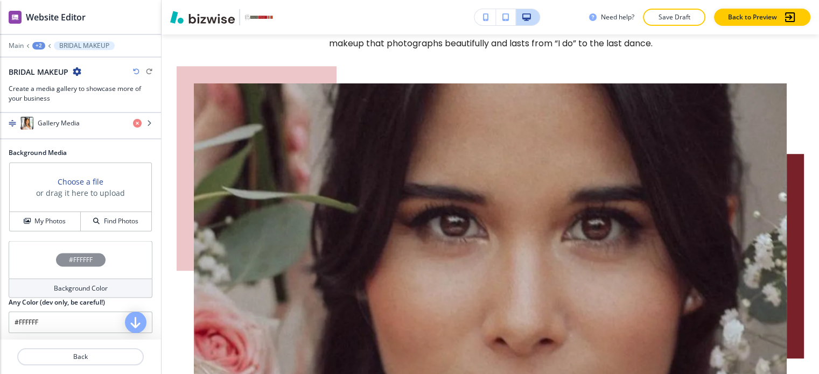
click at [134, 68] on icon "button" at bounding box center [136, 71] width 6 height 6
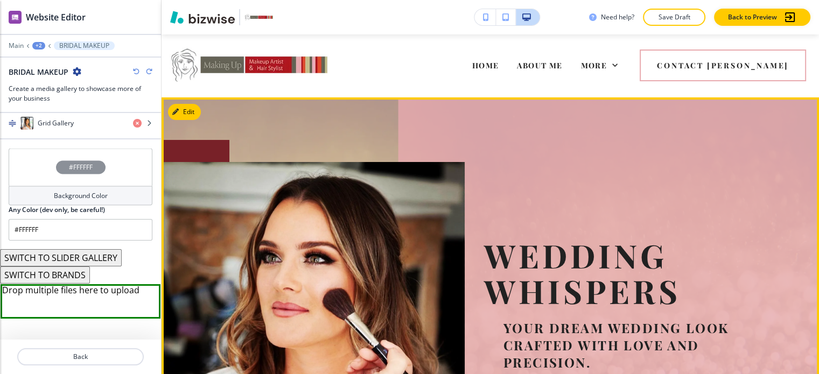
scroll to position [0, 0]
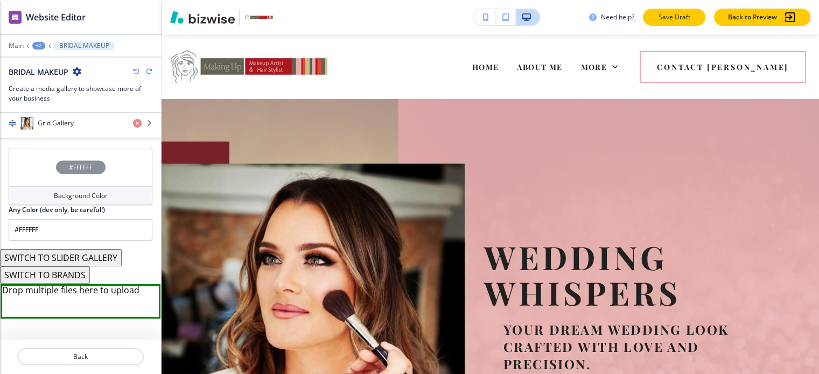
click at [659, 17] on button "Save Draft" at bounding box center [674, 17] width 62 height 17
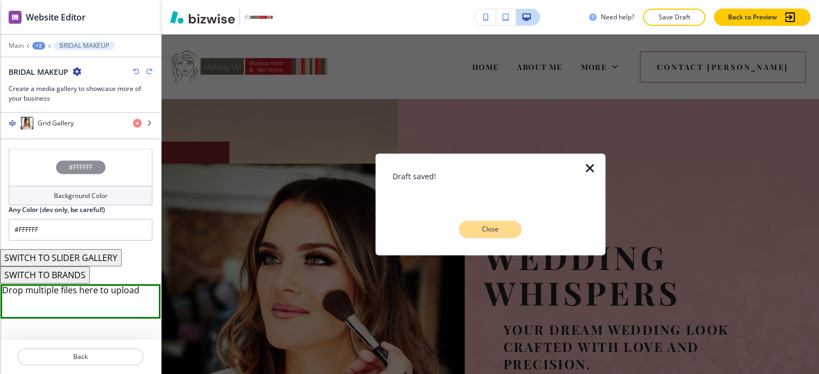
click at [470, 223] on button "Close" at bounding box center [490, 229] width 62 height 17
